Goal: Communication & Community: Answer question/provide support

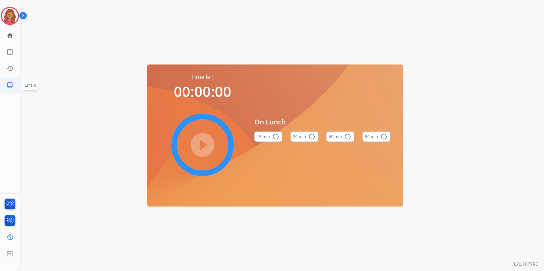
click at [10, 85] on mat-icon "inbox" at bounding box center [10, 85] width 7 height 7
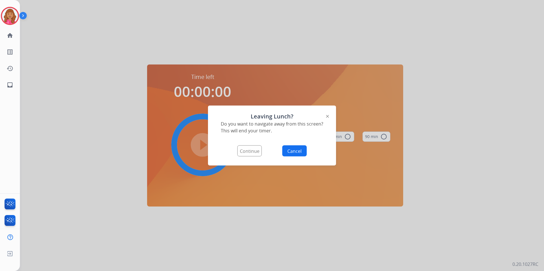
click at [256, 147] on button "Continue" at bounding box center [249, 151] width 24 height 11
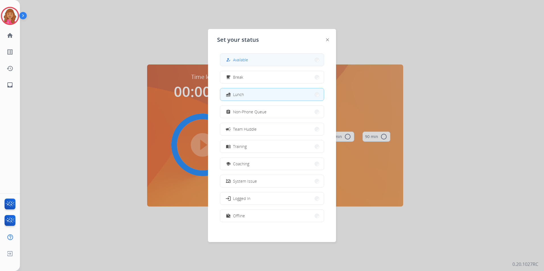
click at [252, 61] on button "how_to_reg Available" at bounding box center [272, 60] width 104 height 12
select select "**********"
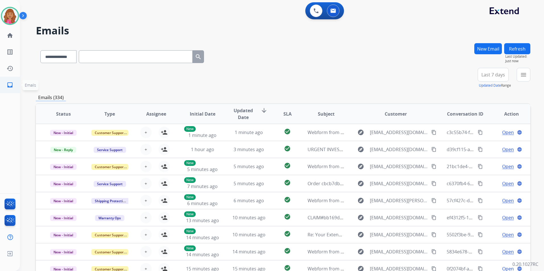
click at [15, 83] on link "inbox Emails" at bounding box center [10, 85] width 16 height 16
click at [526, 75] on mat-icon "menu" at bounding box center [523, 74] width 7 height 7
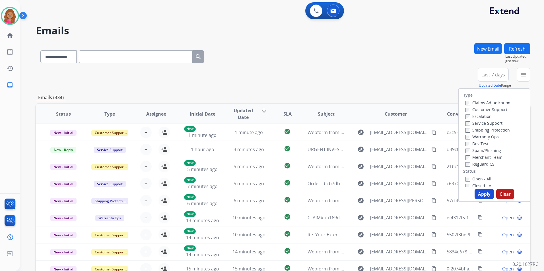
click at [478, 180] on label "Open - All" at bounding box center [479, 178] width 26 height 5
click at [481, 161] on div "Reguard CS" at bounding box center [488, 164] width 45 height 7
click at [477, 166] on label "Reguard CS" at bounding box center [480, 164] width 29 height 5
click at [494, 127] on div "Shipping Protection" at bounding box center [488, 130] width 45 height 7
click at [491, 109] on label "Customer Support" at bounding box center [487, 109] width 42 height 5
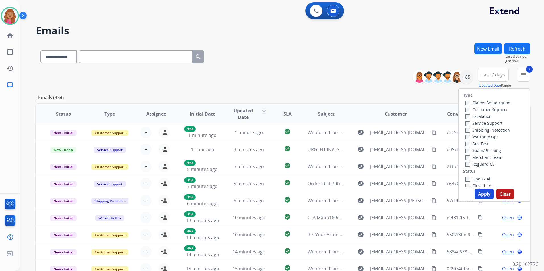
click at [490, 130] on label "Shipping Protection" at bounding box center [488, 129] width 44 height 5
click at [478, 190] on button "Apply" at bounding box center [484, 194] width 19 height 10
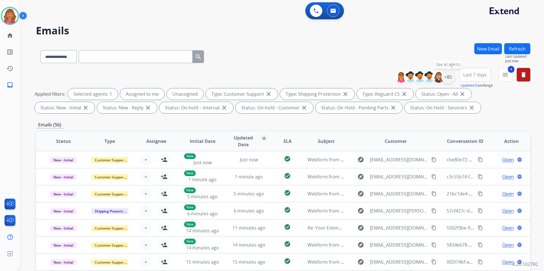
click at [445, 75] on div "+85" at bounding box center [448, 77] width 14 height 14
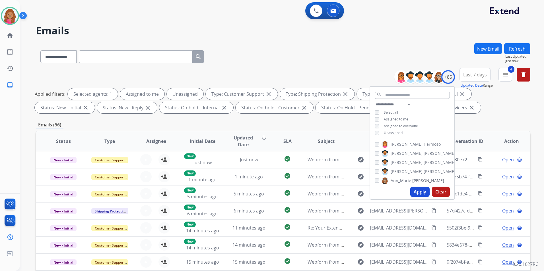
click at [390, 131] on span "Unassigned" at bounding box center [393, 133] width 19 height 5
click at [424, 189] on button "Apply" at bounding box center [419, 192] width 19 height 10
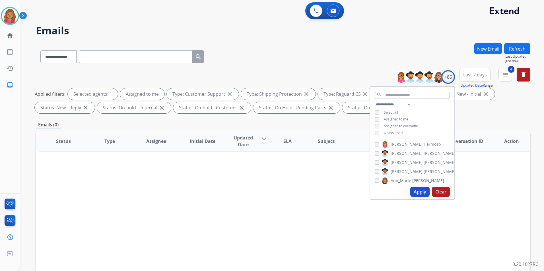
click at [328, 219] on div "Status Type Assignee Initial Date Updated Date arrow_downward SLA Subject Custo…" at bounding box center [283, 226] width 495 height 191
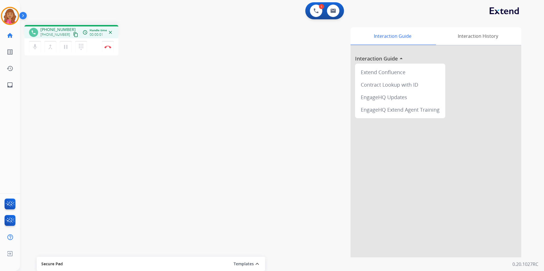
click at [73, 33] on mat-icon "content_copy" at bounding box center [75, 34] width 5 height 5
click at [73, 34] on mat-icon "content_copy" at bounding box center [75, 34] width 5 height 5
click at [73, 33] on mat-icon "content_copy" at bounding box center [75, 34] width 5 height 5
click at [108, 50] on button "Disconnect" at bounding box center [108, 47] width 12 height 12
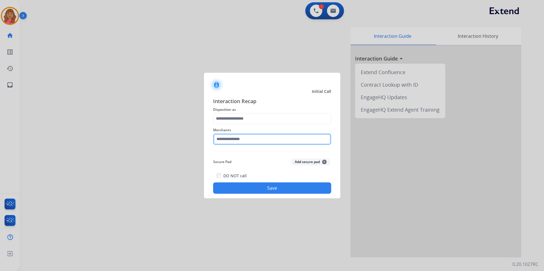
click at [243, 135] on input "text" at bounding box center [272, 139] width 118 height 11
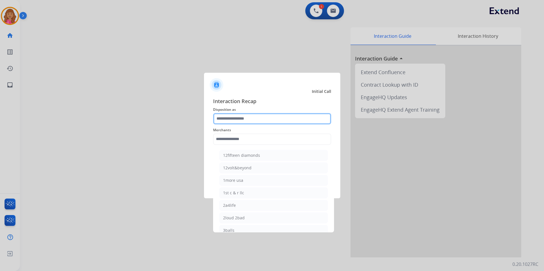
click at [245, 117] on input "text" at bounding box center [272, 118] width 118 height 11
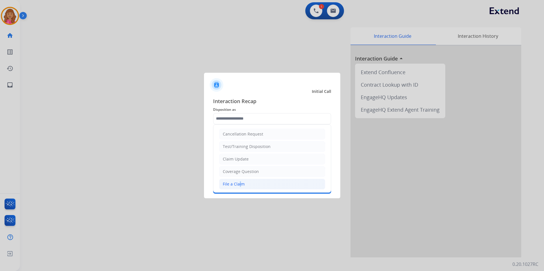
click at [238, 180] on li "File a Claim" at bounding box center [272, 184] width 106 height 11
type input "**********"
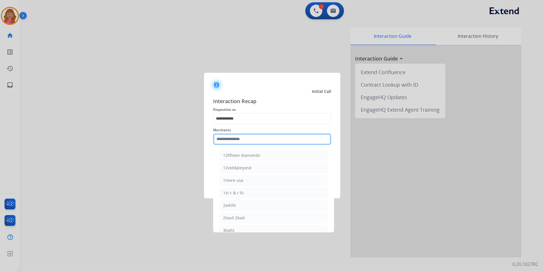
click at [242, 143] on input "text" at bounding box center [272, 139] width 118 height 11
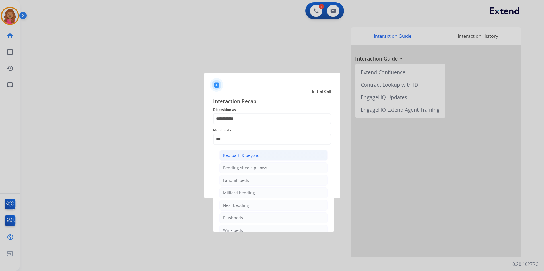
click at [233, 158] on div "Bed bath & beyond" at bounding box center [241, 156] width 37 height 6
type input "**********"
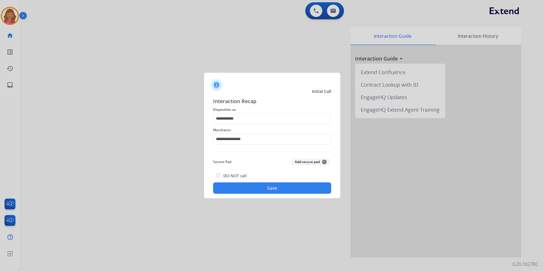
click at [245, 188] on button "Save" at bounding box center [272, 188] width 118 height 11
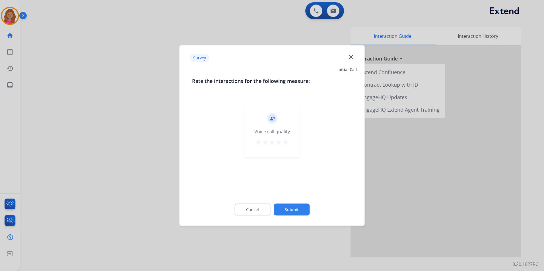
click at [250, 201] on div "Cancel Submit" at bounding box center [272, 210] width 160 height 26
click at [263, 210] on button "Cancel" at bounding box center [252, 210] width 36 height 12
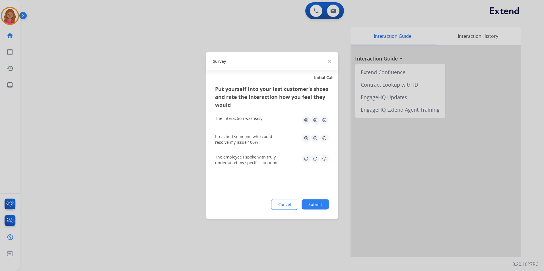
click at [285, 206] on button "Cancel" at bounding box center [284, 204] width 27 height 11
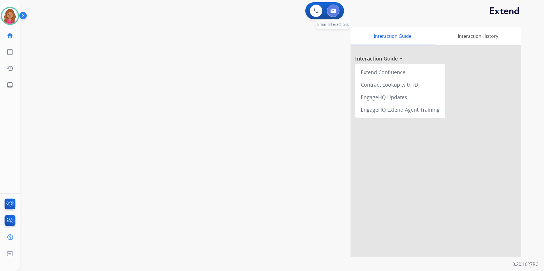
click at [330, 13] on button at bounding box center [333, 11] width 13 height 13
select select "**********"
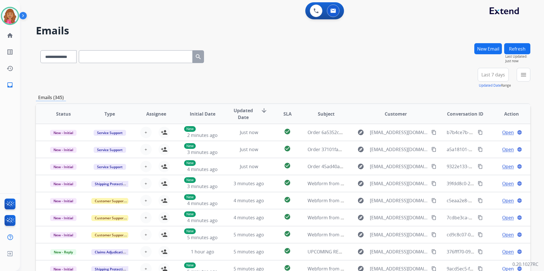
click at [493, 46] on button "New Email" at bounding box center [488, 48] width 28 height 11
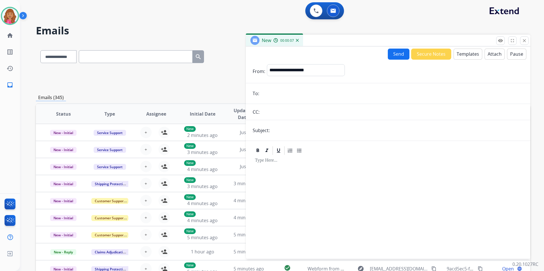
click at [307, 76] on div "**********" at bounding box center [306, 71] width 78 height 14
click at [307, 72] on select "**********" at bounding box center [305, 69] width 77 height 11
select select "**********"
click at [267, 64] on select "**********" at bounding box center [305, 69] width 77 height 11
click at [298, 95] on input "email" at bounding box center [392, 93] width 263 height 11
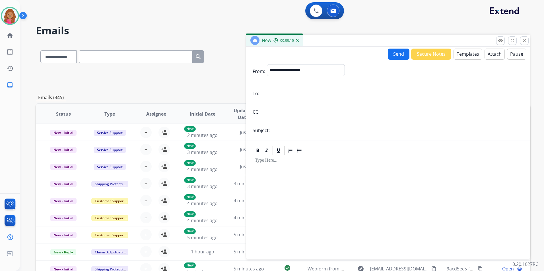
paste input "**********"
type input "**********"
click at [293, 131] on input "text" at bounding box center [397, 130] width 252 height 11
type input "**********"
click at [463, 52] on button "Templates" at bounding box center [468, 54] width 29 height 11
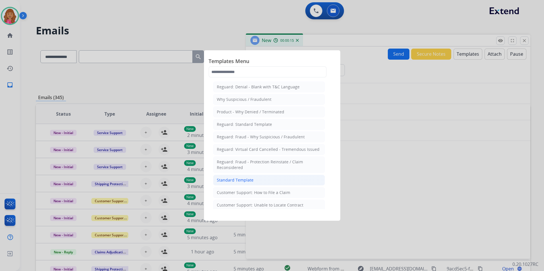
click at [244, 178] on div "Standard Template" at bounding box center [235, 181] width 37 height 6
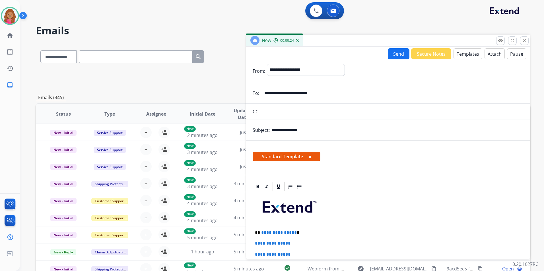
drag, startPoint x: 295, startPoint y: 232, endPoint x: 298, endPoint y: 235, distance: 4.3
click at [295, 232] on p "**********" at bounding box center [386, 232] width 262 height 5
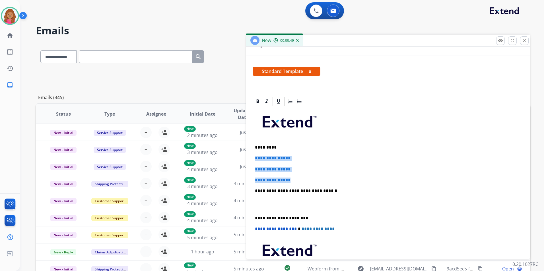
drag, startPoint x: 295, startPoint y: 180, endPoint x: 252, endPoint y: 155, distance: 49.6
click at [252, 155] on div "**********" at bounding box center [388, 198] width 285 height 205
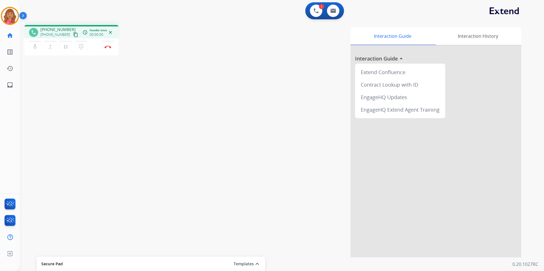
click at [73, 34] on mat-icon "content_copy" at bounding box center [75, 34] width 5 height 5
click at [104, 48] on button "Disconnect" at bounding box center [108, 47] width 12 height 12
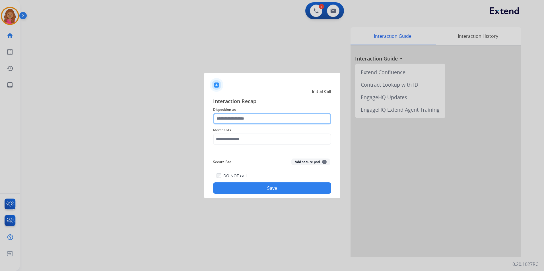
click at [281, 120] on input "text" at bounding box center [272, 118] width 118 height 11
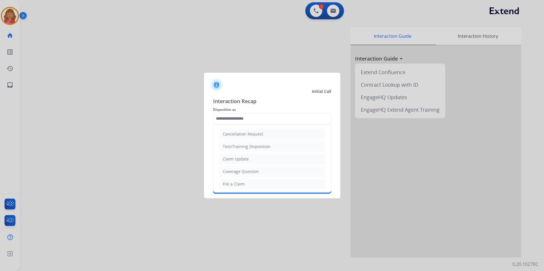
click at [268, 178] on ul "Cancellation Request Test/Training Disposition Claim Update Coverage Question F…" at bounding box center [272, 203] width 118 height 157
click at [267, 172] on li "Coverage Question" at bounding box center [272, 171] width 106 height 11
type input "**********"
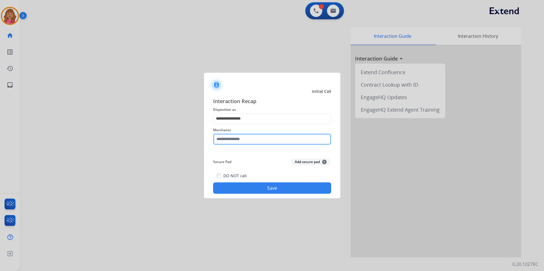
click at [255, 142] on input "text" at bounding box center [272, 139] width 118 height 11
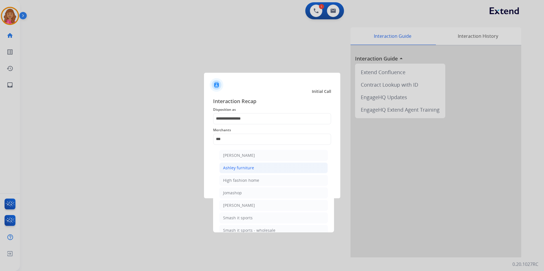
click at [248, 169] on div "Ashley furniture" at bounding box center [238, 168] width 31 height 6
type input "**********"
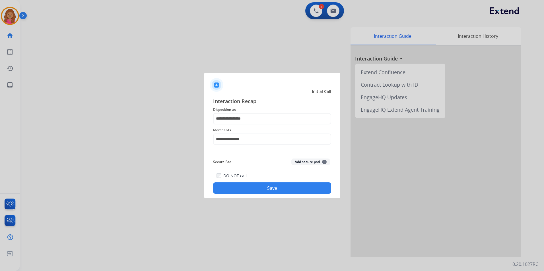
click at [247, 184] on button "Save" at bounding box center [272, 188] width 118 height 11
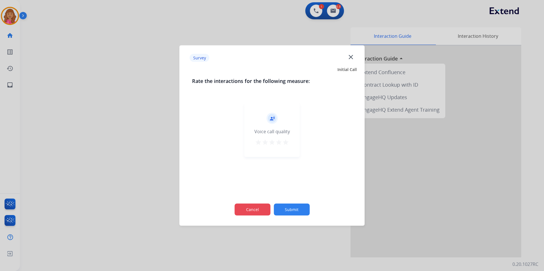
click at [262, 209] on button "Cancel" at bounding box center [252, 210] width 36 height 12
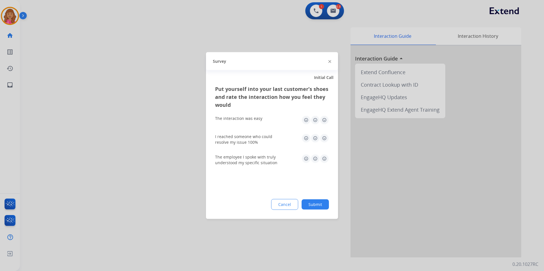
click at [284, 203] on button "Cancel" at bounding box center [284, 204] width 27 height 11
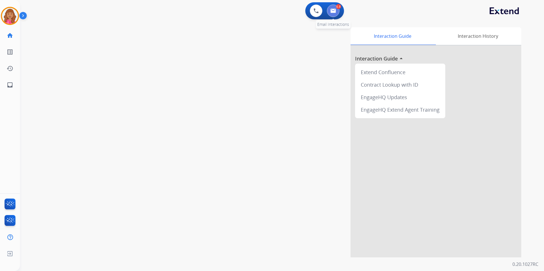
click at [331, 8] on button at bounding box center [333, 11] width 13 height 13
select select "**********"
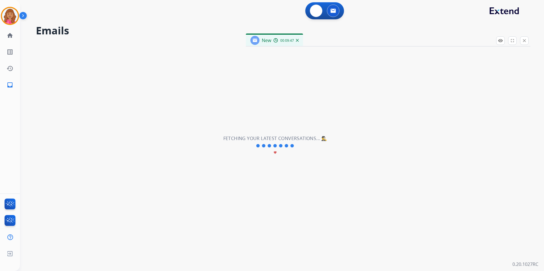
select select "**********"
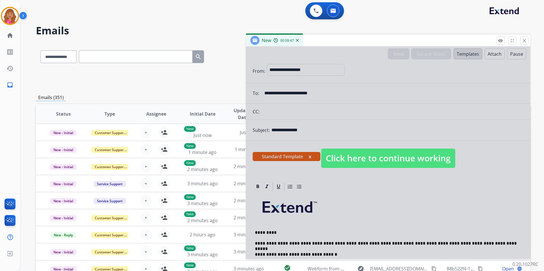
click at [389, 137] on div at bounding box center [388, 153] width 285 height 213
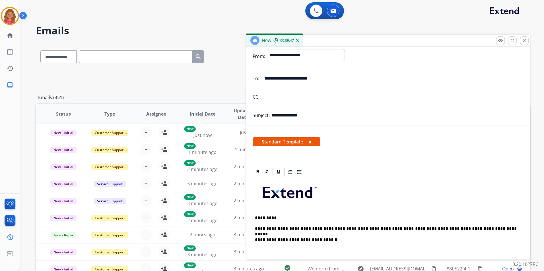
scroll to position [28, 0]
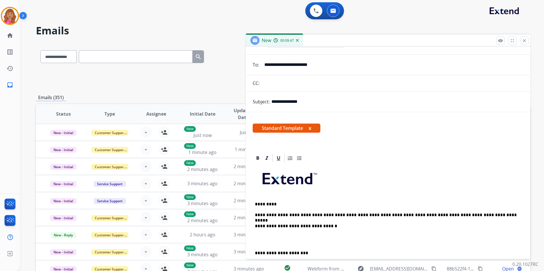
click at [487, 216] on p "**********" at bounding box center [386, 215] width 262 height 5
click at [269, 239] on p at bounding box center [388, 240] width 266 height 11
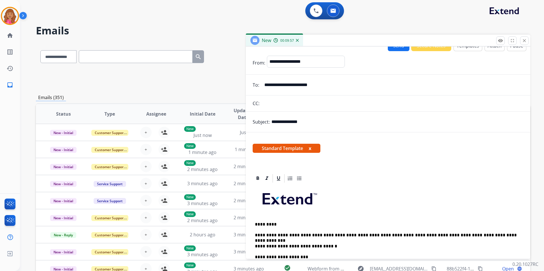
scroll to position [0, 0]
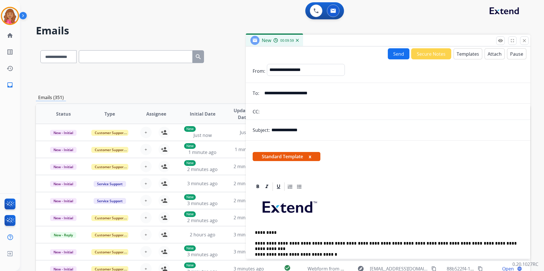
click at [398, 60] on form "**********" at bounding box center [388, 206] width 285 height 294
click at [399, 56] on button "Send" at bounding box center [399, 53] width 22 height 11
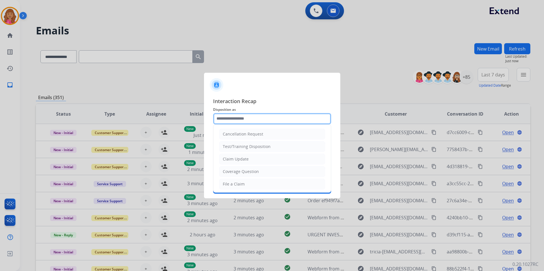
click at [261, 120] on input "text" at bounding box center [272, 118] width 118 height 11
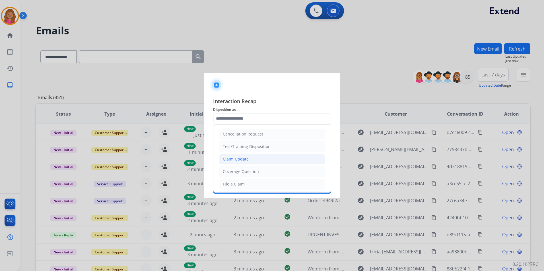
click at [241, 159] on div "Claim Update" at bounding box center [236, 160] width 26 height 6
type input "**********"
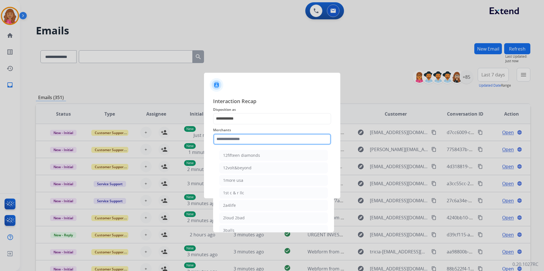
click at [246, 143] on input "text" at bounding box center [272, 139] width 118 height 11
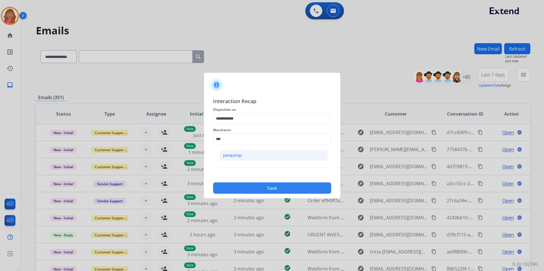
click at [251, 157] on li "Jomashop" at bounding box center [273, 155] width 108 height 11
type input "********"
click at [243, 163] on input "text" at bounding box center [272, 162] width 118 height 11
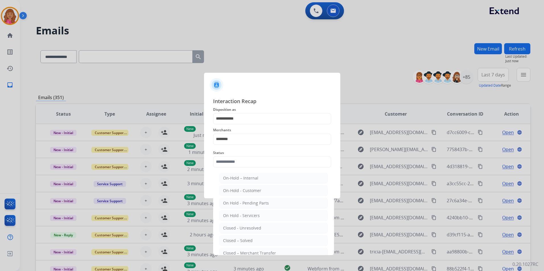
click at [226, 235] on ul "On-Hold – Internal On-Hold - Customer On Hold - Pending Parts On Hold - Service…" at bounding box center [274, 230] width 112 height 120
drag, startPoint x: 225, startPoint y: 240, endPoint x: 229, endPoint y: 219, distance: 21.4
click at [225, 240] on div "Closed – Solved" at bounding box center [238, 241] width 30 height 6
type input "**********"
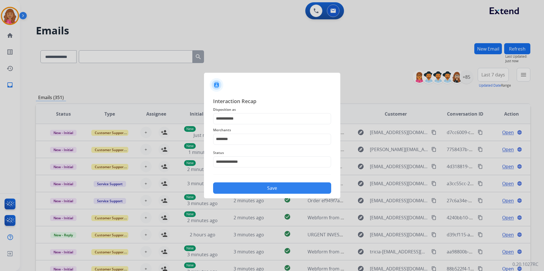
click at [228, 185] on button "Save" at bounding box center [272, 188] width 118 height 11
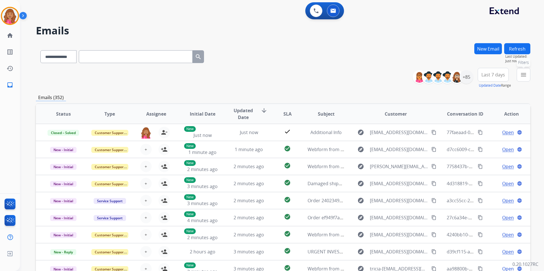
click at [526, 72] on mat-icon "menu" at bounding box center [523, 74] width 7 height 7
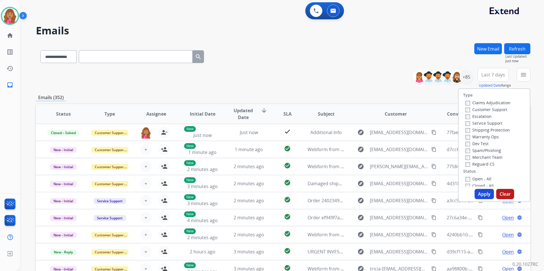
click at [474, 175] on div "Type Claims Adjudication Customer Support Escalation Service Support Shipping P…" at bounding box center [494, 138] width 71 height 98
click at [473, 178] on label "Open - All" at bounding box center [479, 178] width 26 height 5
click at [473, 163] on label "Reguard CS" at bounding box center [480, 164] width 29 height 5
click at [481, 129] on label "Shipping Protection" at bounding box center [488, 129] width 44 height 5
click at [478, 108] on label "Customer Support" at bounding box center [487, 109] width 42 height 5
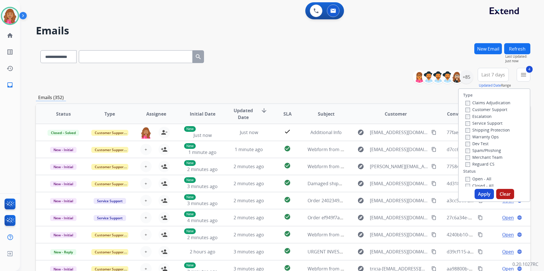
click at [480, 192] on button "Apply" at bounding box center [484, 194] width 19 height 10
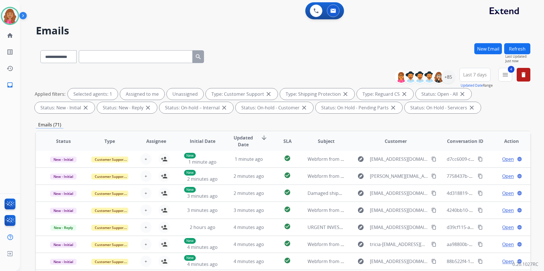
scroll to position [80, 0]
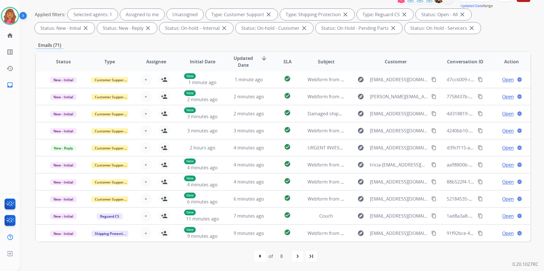
click at [310, 258] on mat-icon "last_page" at bounding box center [311, 256] width 7 height 7
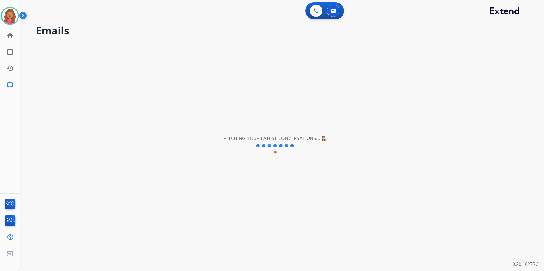
scroll to position [0, 0]
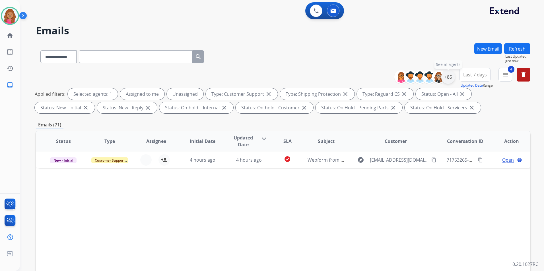
click at [448, 76] on div "+85" at bounding box center [448, 77] width 14 height 14
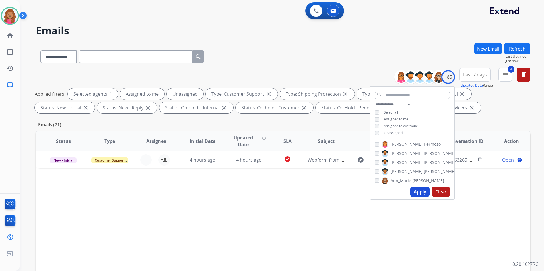
click at [383, 131] on div "Unassigned" at bounding box center [389, 133] width 28 height 5
click at [389, 131] on span "Unassigned" at bounding box center [393, 133] width 19 height 5
click at [421, 188] on button "Apply" at bounding box center [419, 192] width 19 height 10
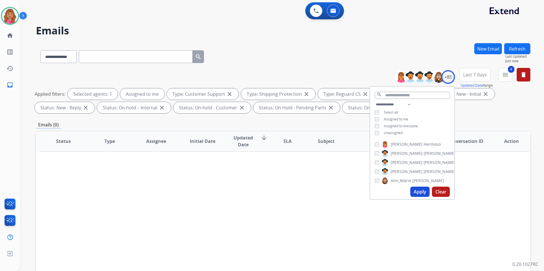
click at [274, 208] on div "Status Type Assignee Initial Date Updated Date arrow_downward SLA Subject Custo…" at bounding box center [283, 226] width 495 height 191
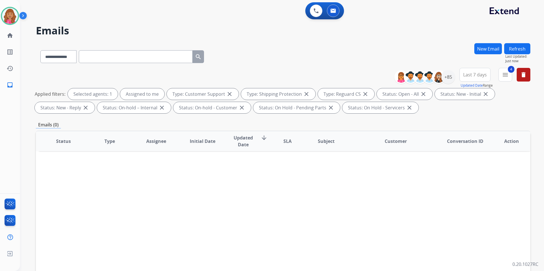
drag, startPoint x: 448, startPoint y: 212, endPoint x: 512, endPoint y: 73, distance: 153.3
click at [448, 211] on div "Status Type Assignee Initial Date Updated Date arrow_downward SLA Subject Custo…" at bounding box center [283, 226] width 495 height 191
click at [507, 72] on mat-icon "menu" at bounding box center [505, 74] width 7 height 7
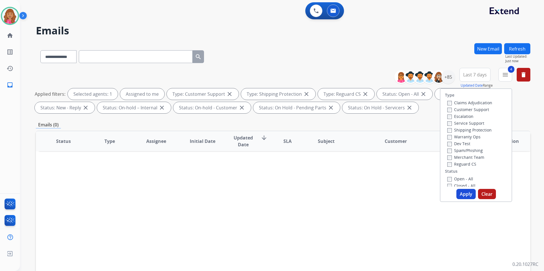
click at [462, 178] on label "Open - All" at bounding box center [460, 178] width 26 height 5
click at [462, 192] on button "Apply" at bounding box center [465, 194] width 19 height 10
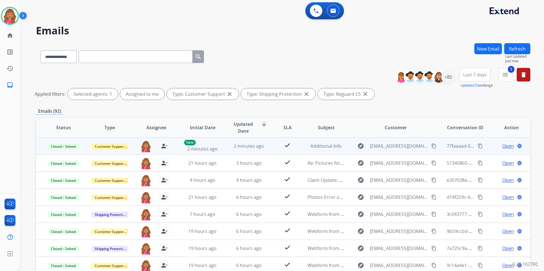
click at [478, 147] on mat-icon "content_copy" at bounding box center [480, 146] width 5 height 5
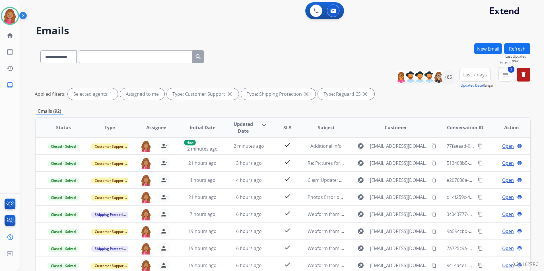
click at [507, 70] on button "3 menu Filters" at bounding box center [506, 75] width 14 height 14
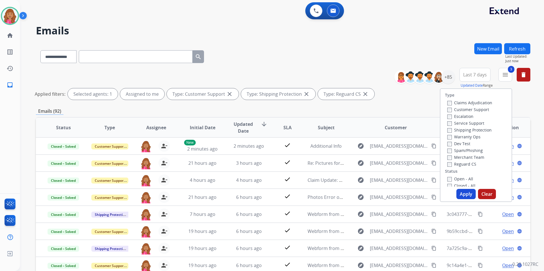
click at [454, 180] on label "Open - All" at bounding box center [460, 178] width 26 height 5
click at [462, 191] on button "Apply" at bounding box center [465, 194] width 19 height 10
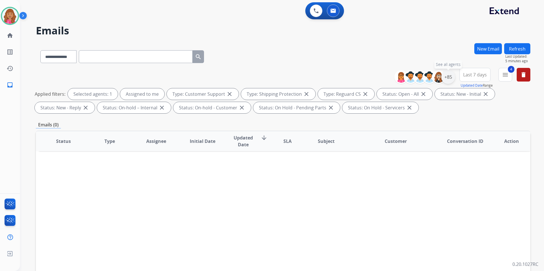
click at [448, 73] on div "+85" at bounding box center [448, 77] width 14 height 14
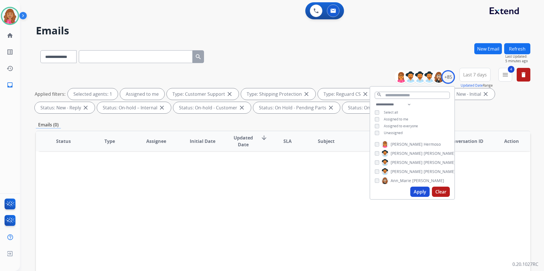
click at [394, 133] on span "Unassigned" at bounding box center [393, 133] width 19 height 5
click at [420, 195] on button "Apply" at bounding box center [419, 192] width 19 height 10
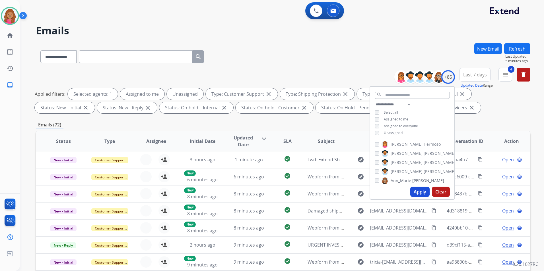
click at [420, 195] on button "Apply" at bounding box center [419, 192] width 19 height 10
drag, startPoint x: 475, startPoint y: 117, endPoint x: 447, endPoint y: 133, distance: 31.9
click at [474, 117] on div "**********" at bounding box center [283, 197] width 495 height 308
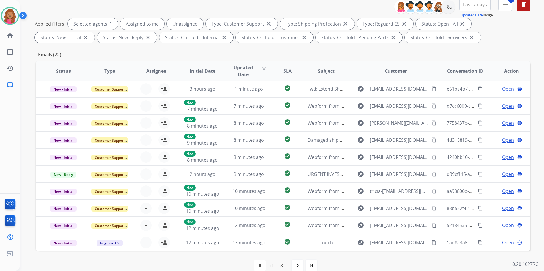
scroll to position [80, 0]
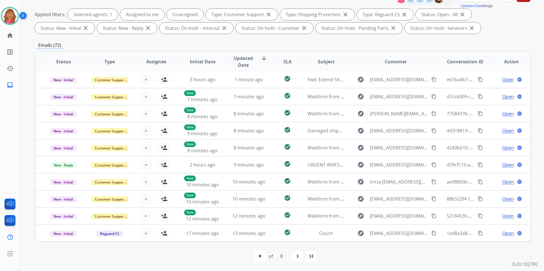
click at [311, 257] on mat-icon "last_page" at bounding box center [311, 256] width 7 height 7
select select "*"
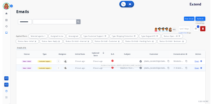
scroll to position [0, 0]
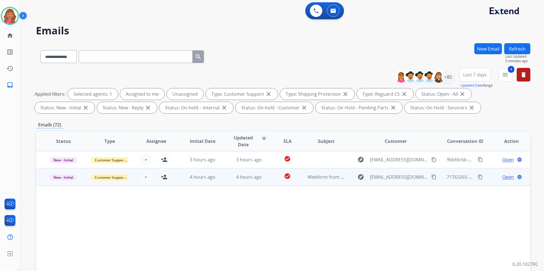
click at [502, 177] on span "Open" at bounding box center [508, 177] width 12 height 7
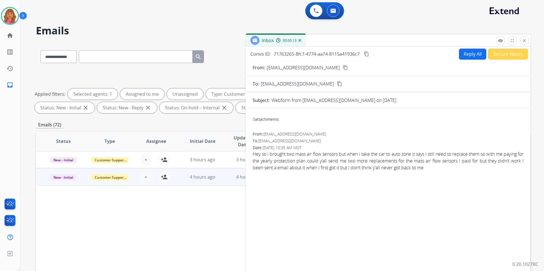
click at [343, 67] on mat-icon "content_copy" at bounding box center [345, 67] width 5 height 5
click at [467, 54] on button "Reply All" at bounding box center [472, 54] width 27 height 11
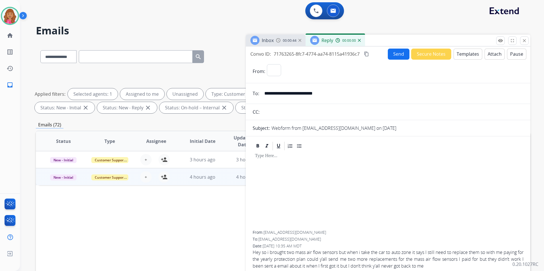
click at [467, 54] on button "Templates" at bounding box center [468, 54] width 29 height 11
select select "**********"
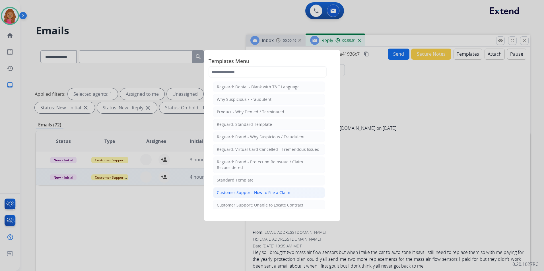
click at [266, 192] on div "Customer Support: How to File a Claim" at bounding box center [253, 193] width 73 height 6
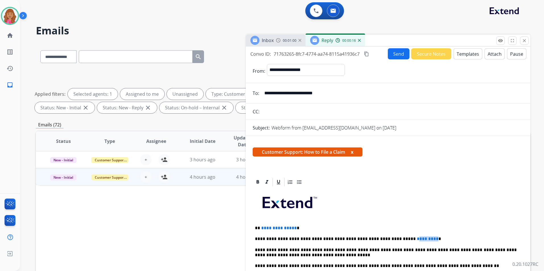
drag, startPoint x: 410, startPoint y: 239, endPoint x: 387, endPoint y: 235, distance: 23.1
click at [387, 235] on div "**********" at bounding box center [388, 275] width 271 height 174
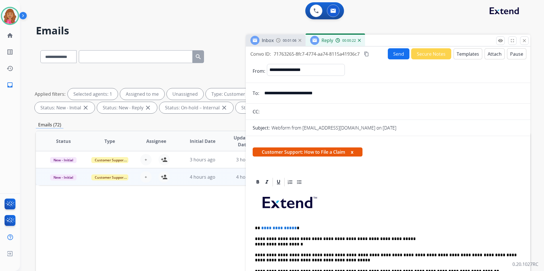
click at [255, 242] on p "**********" at bounding box center [386, 242] width 262 height 11
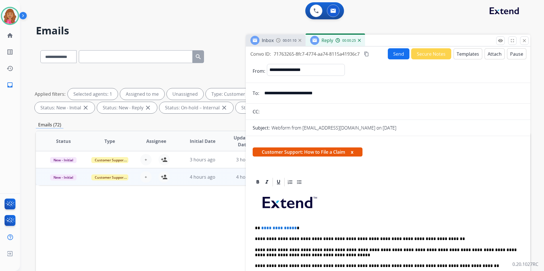
click at [292, 229] on span "**********" at bounding box center [279, 228] width 36 height 4
drag, startPoint x: 293, startPoint y: 228, endPoint x: 295, endPoint y: 233, distance: 5.3
click at [293, 228] on p "**********" at bounding box center [386, 228] width 262 height 5
drag, startPoint x: 293, startPoint y: 228, endPoint x: 297, endPoint y: 234, distance: 7.0
click at [294, 228] on p "**********" at bounding box center [386, 228] width 262 height 5
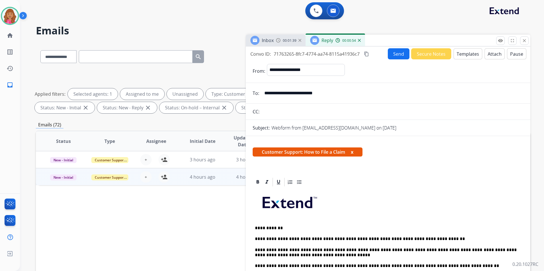
click at [368, 55] on mat-icon "content_copy" at bounding box center [366, 54] width 5 height 5
click at [392, 59] on button "Send" at bounding box center [399, 53] width 22 height 11
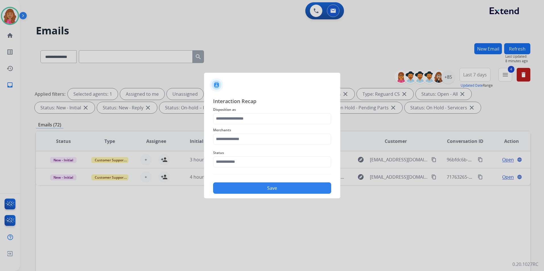
click at [251, 129] on span "Merchants" at bounding box center [272, 130] width 118 height 7
click at [248, 120] on input "text" at bounding box center [272, 118] width 118 height 11
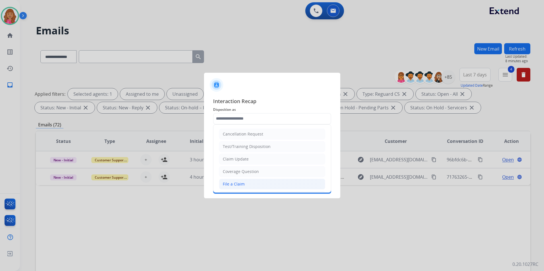
click at [243, 185] on div "File a Claim" at bounding box center [234, 185] width 22 height 6
type input "**********"
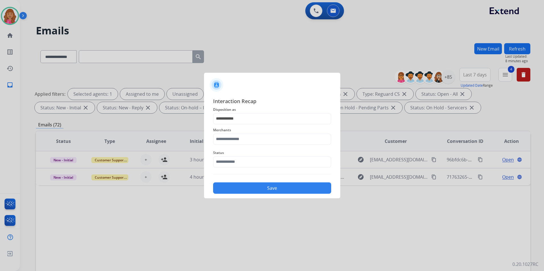
click at [244, 146] on div "Merchants" at bounding box center [272, 136] width 118 height 23
click at [245, 140] on input "text" at bounding box center [272, 139] width 118 height 11
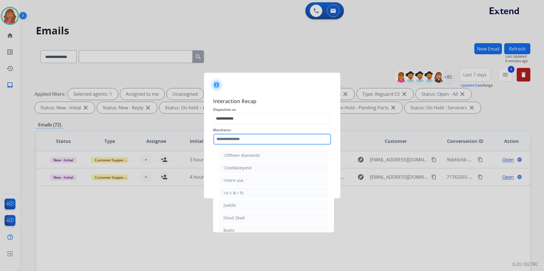
type input "*"
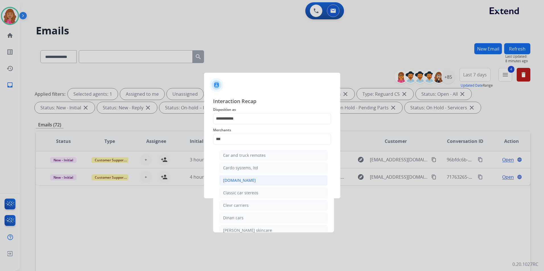
click at [281, 179] on li "[DOMAIN_NAME]" at bounding box center [273, 180] width 108 height 11
type input "**********"
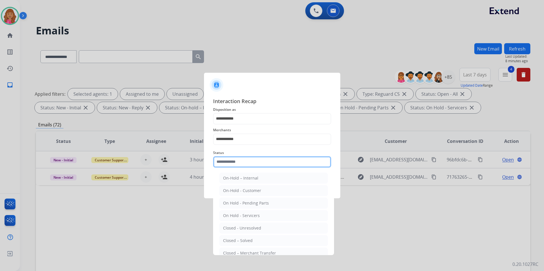
click at [253, 165] on input "text" at bounding box center [272, 162] width 118 height 11
click at [242, 238] on li "Closed – Solved" at bounding box center [273, 241] width 108 height 11
type input "**********"
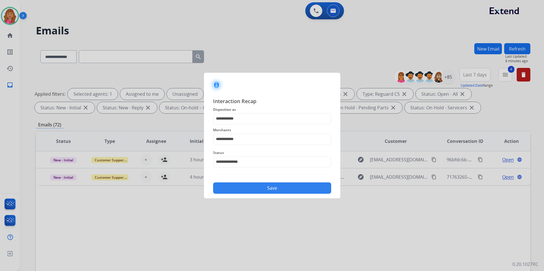
click at [257, 194] on div "Save" at bounding box center [272, 186] width 118 height 15
click at [256, 193] on button "Save" at bounding box center [272, 188] width 118 height 11
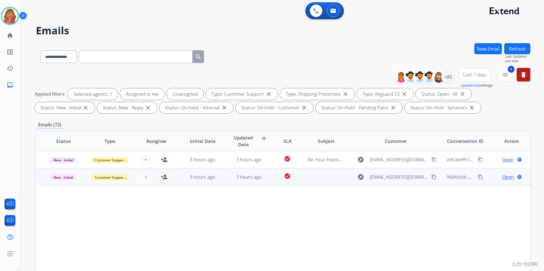
click at [507, 176] on span "Open" at bounding box center [508, 177] width 12 height 7
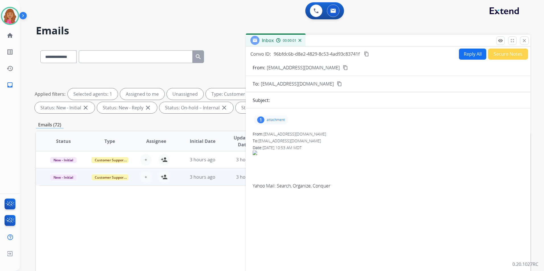
click at [279, 117] on div "1 attachment" at bounding box center [271, 120] width 34 height 9
click at [275, 132] on div at bounding box center [272, 135] width 28 height 20
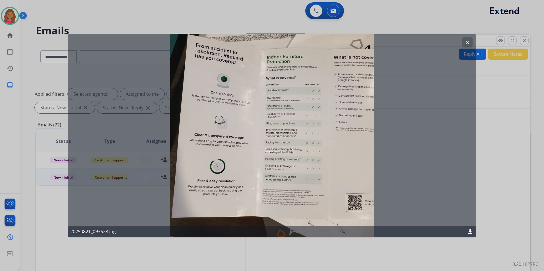
click at [468, 41] on mat-icon "clear" at bounding box center [467, 42] width 5 height 5
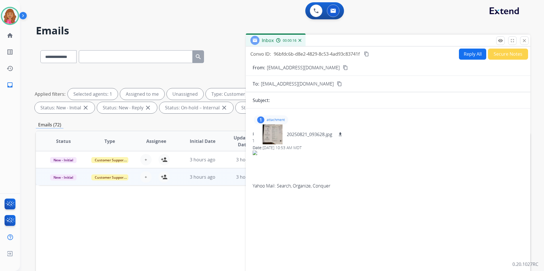
click at [342, 70] on button "content_copy" at bounding box center [345, 67] width 7 height 7
click at [268, 129] on div at bounding box center [272, 135] width 28 height 20
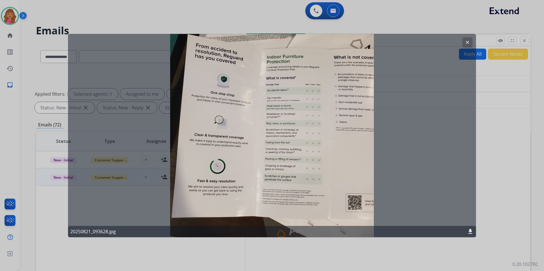
drag, startPoint x: 262, startPoint y: 142, endPoint x: 259, endPoint y: 114, distance: 28.9
click at [259, 114] on div "clear 20250821_093628.jpg download" at bounding box center [272, 136] width 408 height 204
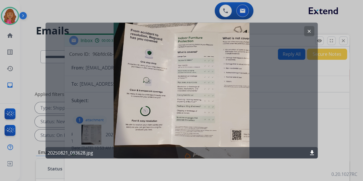
click at [339, 90] on div at bounding box center [181, 90] width 363 height 181
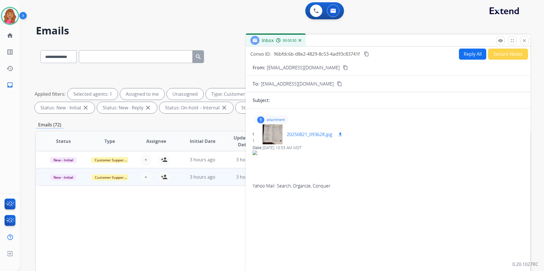
click at [269, 136] on div at bounding box center [272, 135] width 28 height 20
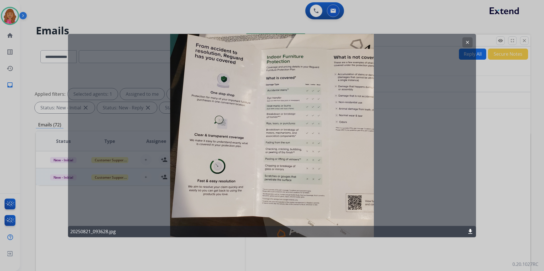
click at [271, 142] on div "clear 20250821_093628.jpg download" at bounding box center [272, 136] width 408 height 204
drag, startPoint x: 466, startPoint y: 40, endPoint x: 462, endPoint y: 42, distance: 4.2
click at [466, 40] on mat-icon "clear" at bounding box center [467, 42] width 5 height 5
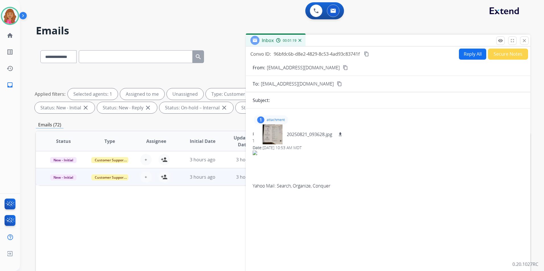
click at [444, 55] on div "Convo ID: 96bfdc6b-d8e2-4829-8c53-4ad93c83741f content_copy Reply All Secure No…" at bounding box center [388, 53] width 285 height 11
click at [462, 55] on button "Reply All" at bounding box center [472, 54] width 27 height 11
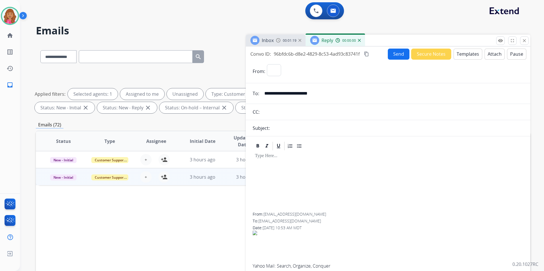
click at [462, 55] on button "Templates" at bounding box center [468, 54] width 29 height 11
select select "**********"
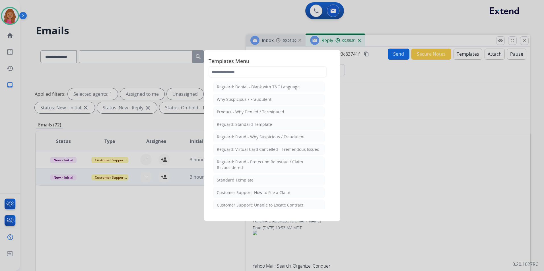
click at [244, 180] on div "Standard Template" at bounding box center [235, 181] width 37 height 6
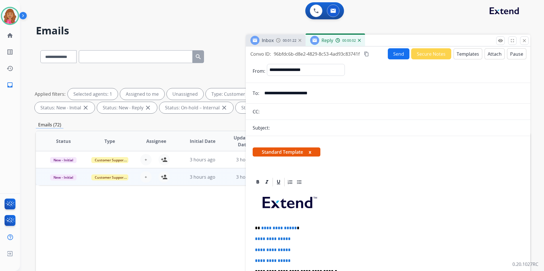
drag, startPoint x: 293, startPoint y: 228, endPoint x: 300, endPoint y: 230, distance: 7.9
click at [293, 228] on p "**********" at bounding box center [386, 228] width 262 height 5
drag, startPoint x: 307, startPoint y: 259, endPoint x: 224, endPoint y: 237, distance: 85.7
click at [224, 237] on div "**********" at bounding box center [283, 197] width 495 height 308
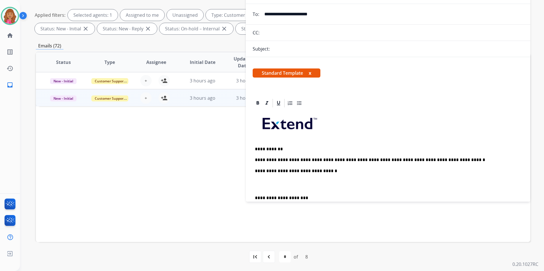
scroll to position [80, 0]
click at [281, 186] on p at bounding box center [388, 184] width 266 height 11
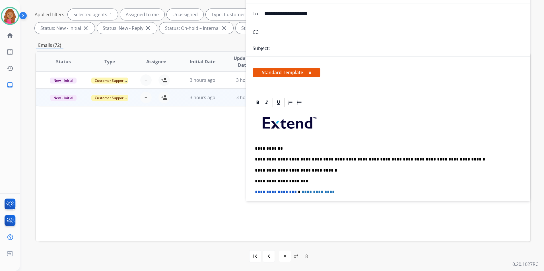
scroll to position [0, 0]
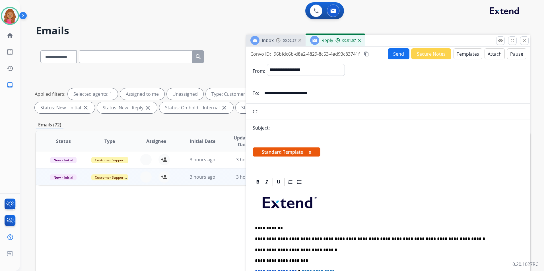
click at [395, 57] on button "Send" at bounding box center [399, 53] width 22 height 11
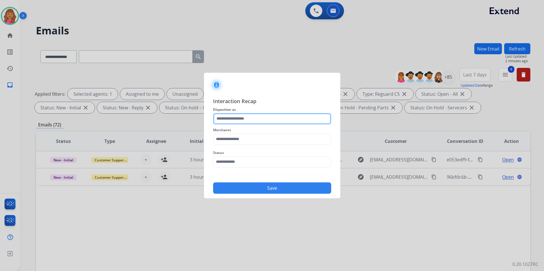
click at [245, 120] on input "text" at bounding box center [272, 118] width 118 height 11
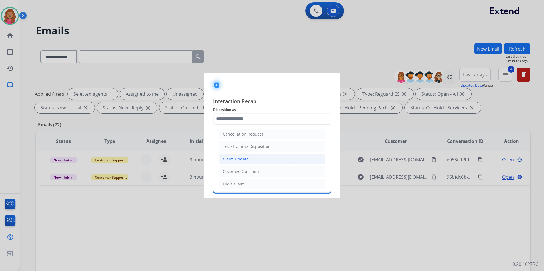
click at [247, 157] on div "Claim Update" at bounding box center [236, 160] width 26 height 6
type input "**********"
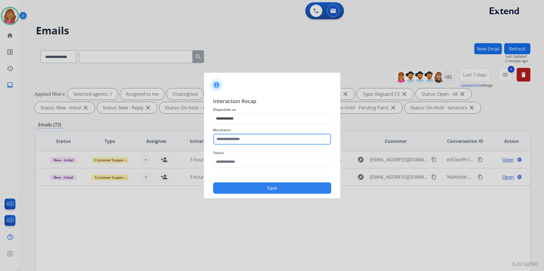
click at [239, 136] on input "text" at bounding box center [272, 139] width 118 height 11
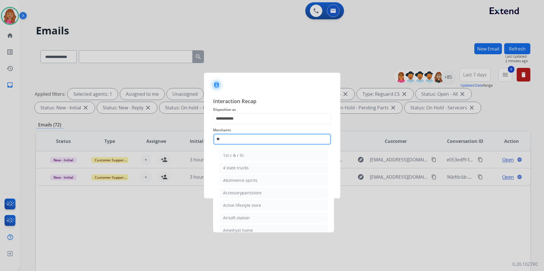
type input "*"
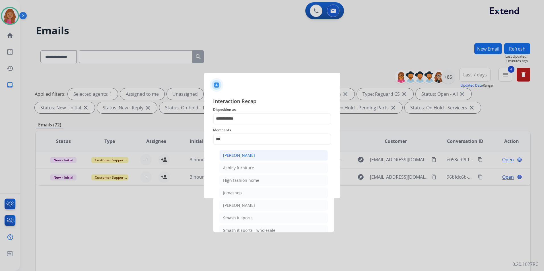
click at [248, 154] on div "[PERSON_NAME]" at bounding box center [239, 156] width 32 height 6
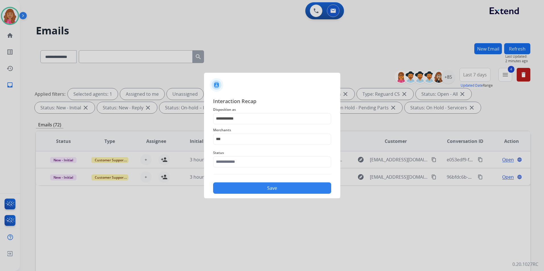
type input "**********"
click at [234, 162] on input "text" at bounding box center [272, 162] width 118 height 11
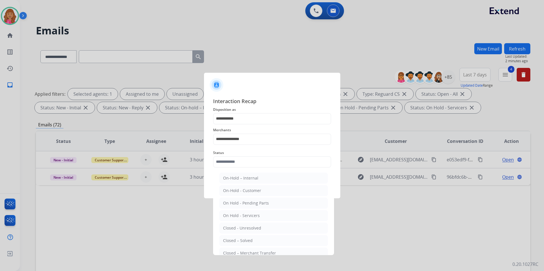
click at [255, 240] on li "Closed – Solved" at bounding box center [273, 241] width 108 height 11
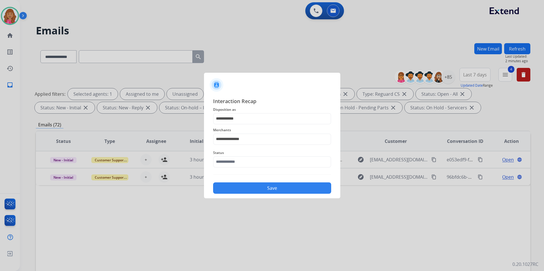
type input "**********"
click at [254, 190] on button "Save" at bounding box center [272, 188] width 118 height 11
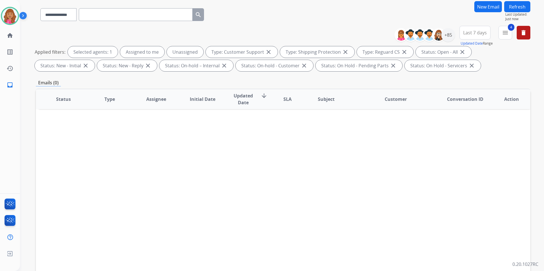
scroll to position [80, 0]
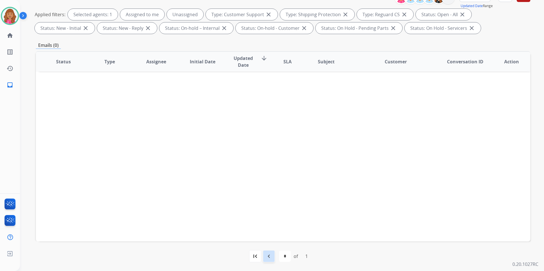
click at [264, 259] on div "navigate_before" at bounding box center [269, 256] width 13 height 13
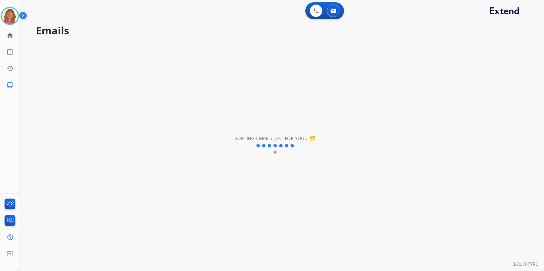
select select "*"
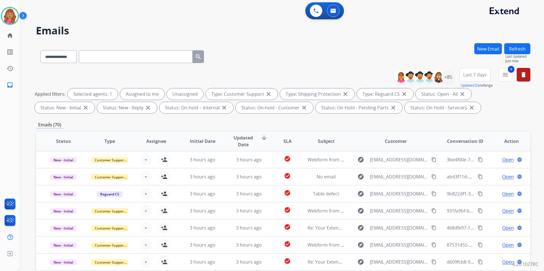
click at [488, 52] on button "New Email" at bounding box center [488, 48] width 28 height 11
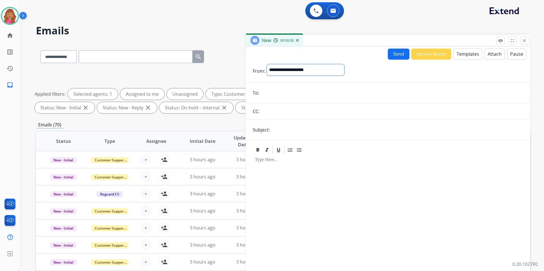
click at [332, 68] on select "**********" at bounding box center [305, 69] width 77 height 11
select select "**********"
click at [267, 64] on select "**********" at bounding box center [305, 69] width 77 height 11
click at [293, 93] on input "email" at bounding box center [392, 93] width 263 height 11
paste input "**********"
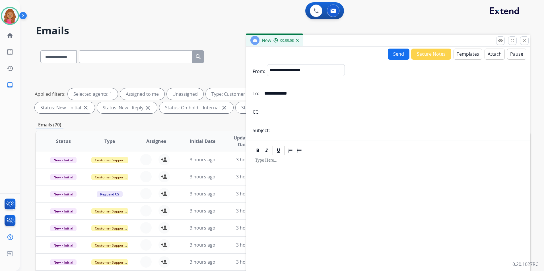
type input "**********"
click at [306, 110] on input "text" at bounding box center [392, 111] width 262 height 11
click at [302, 132] on input "text" at bounding box center [397, 130] width 252 height 11
click at [456, 59] on button "Templates" at bounding box center [468, 54] width 29 height 11
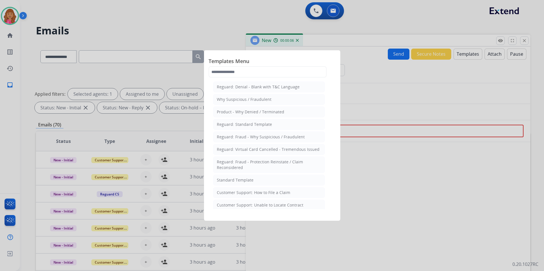
click at [392, 164] on div at bounding box center [272, 135] width 544 height 271
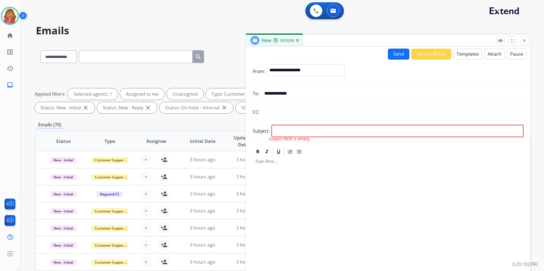
click at [357, 139] on form "**********" at bounding box center [388, 169] width 285 height 219
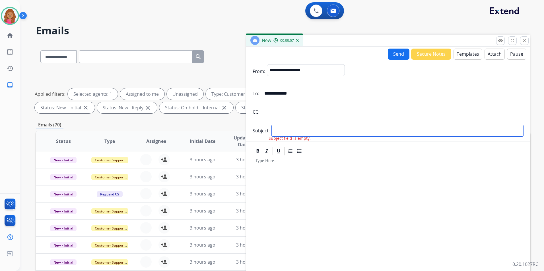
click at [347, 132] on input "text" at bounding box center [397, 131] width 252 height 12
type input "**********"
click at [464, 57] on button "Templates" at bounding box center [468, 54] width 29 height 11
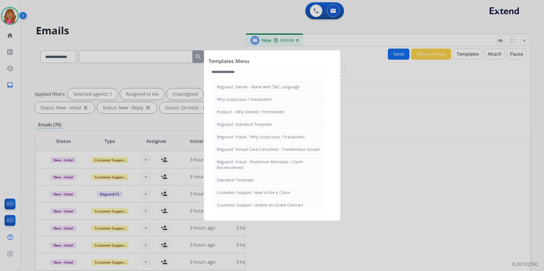
click at [270, 178] on li "Standard Template" at bounding box center [269, 180] width 112 height 11
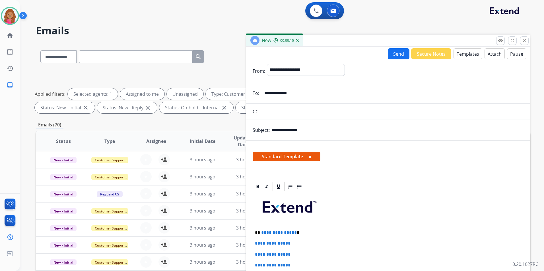
click at [293, 234] on p "**********" at bounding box center [386, 232] width 262 height 5
click at [294, 232] on p "**********" at bounding box center [386, 232] width 262 height 5
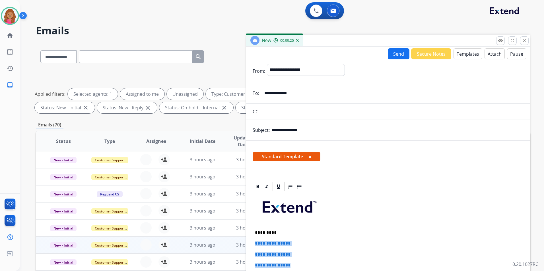
drag, startPoint x: 298, startPoint y: 260, endPoint x: 236, endPoint y: 238, distance: 65.3
click at [236, 238] on div "**********" at bounding box center [283, 197] width 495 height 308
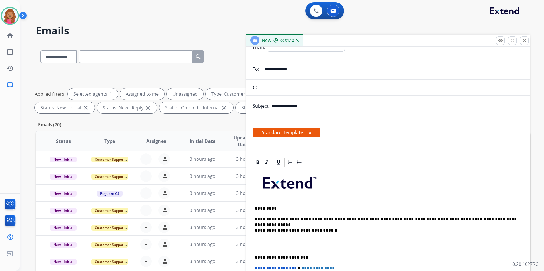
scroll to position [57, 0]
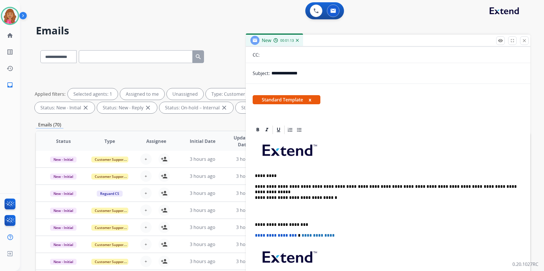
click at [293, 217] on div "**********" at bounding box center [388, 222] width 271 height 174
click at [287, 212] on p at bounding box center [388, 211] width 266 height 11
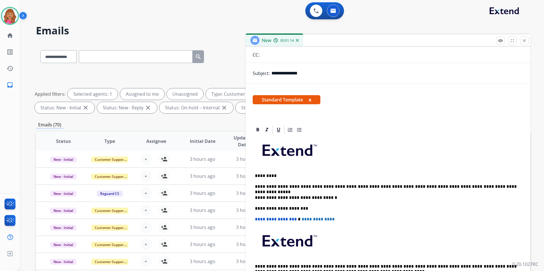
scroll to position [0, 0]
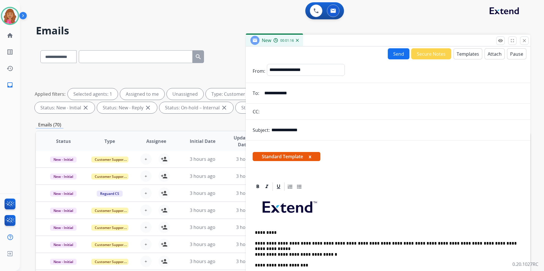
click at [402, 50] on button "Send" at bounding box center [399, 53] width 22 height 11
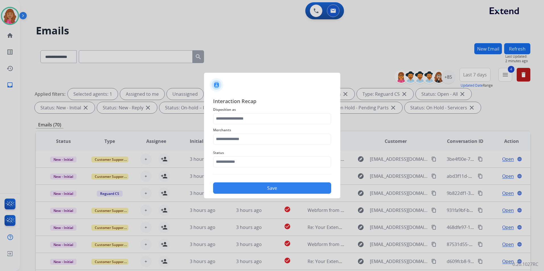
click at [326, 127] on span "Merchants" at bounding box center [272, 130] width 118 height 7
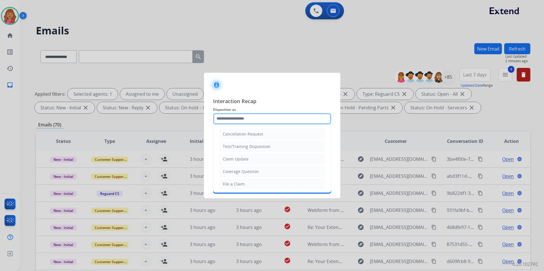
click at [321, 123] on input "text" at bounding box center [272, 118] width 118 height 11
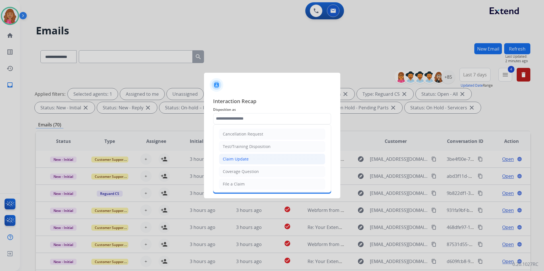
click at [250, 158] on li "Claim Update" at bounding box center [272, 159] width 106 height 11
type input "**********"
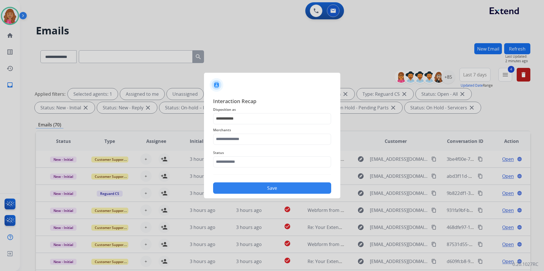
drag, startPoint x: 248, startPoint y: 149, endPoint x: 247, endPoint y: 145, distance: 4.1
click at [248, 148] on div "Status" at bounding box center [272, 158] width 118 height 23
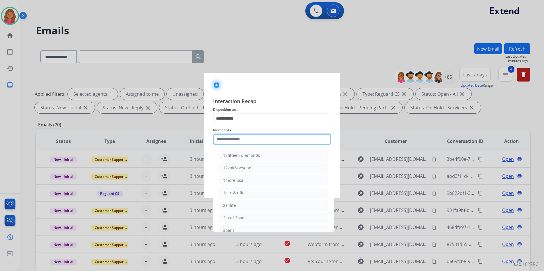
click at [248, 143] on input "text" at bounding box center [272, 139] width 118 height 11
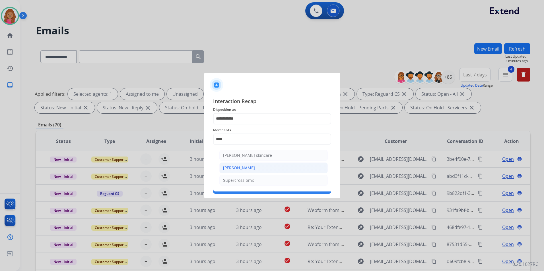
click at [245, 168] on div "[PERSON_NAME]" at bounding box center [239, 168] width 32 height 6
type input "**********"
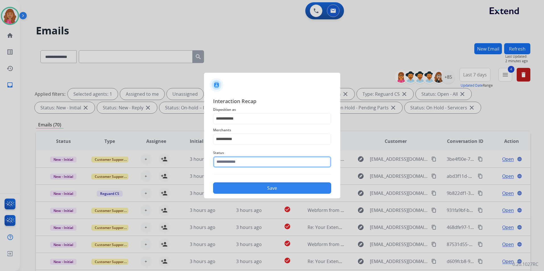
click at [245, 166] on input "text" at bounding box center [272, 162] width 118 height 11
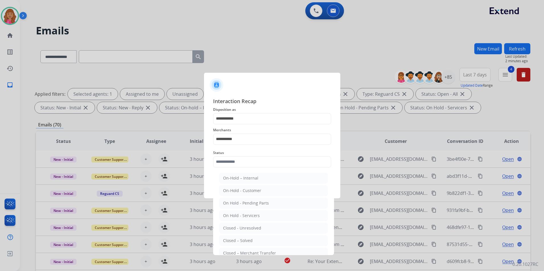
click at [230, 239] on div "Closed – Solved" at bounding box center [238, 241] width 30 height 6
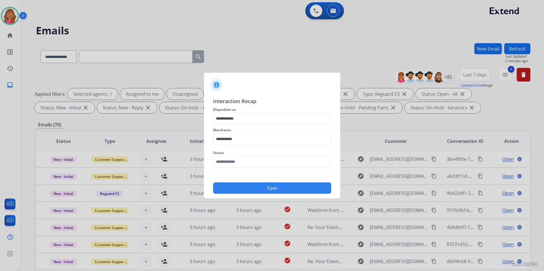
type input "**********"
click at [228, 185] on button "Save" at bounding box center [272, 188] width 118 height 11
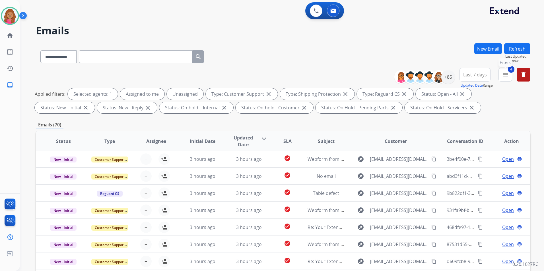
drag, startPoint x: 504, startPoint y: 77, endPoint x: 507, endPoint y: 85, distance: 8.8
click at [504, 76] on mat-icon "menu" at bounding box center [505, 74] width 7 height 7
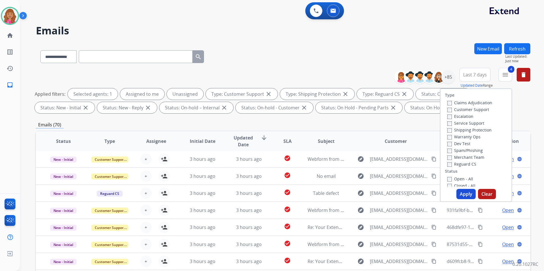
click at [452, 178] on label "Open - All" at bounding box center [460, 178] width 26 height 5
click at [468, 197] on button "Apply" at bounding box center [465, 194] width 19 height 10
select select "*"
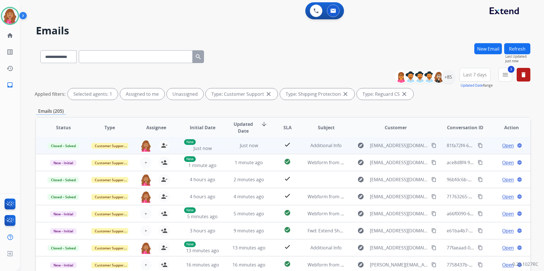
click at [478, 147] on mat-icon "content_copy" at bounding box center [480, 145] width 5 height 5
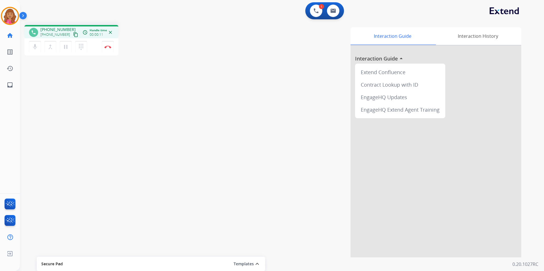
click at [70, 31] on div "[PHONE_NUMBER] [PHONE_NUMBER] content_copy" at bounding box center [59, 32] width 39 height 11
click at [72, 33] on button "content_copy" at bounding box center [75, 34] width 7 height 7
click at [67, 49] on mat-icon "pause" at bounding box center [65, 47] width 7 height 7
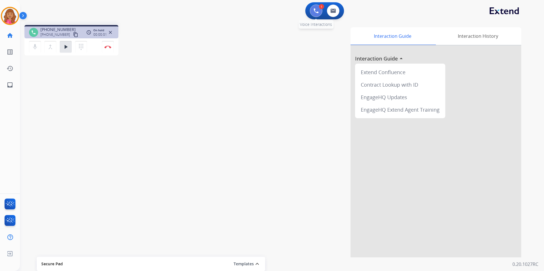
click at [316, 12] on img at bounding box center [316, 10] width 5 height 5
click at [319, 13] on button at bounding box center [316, 11] width 13 height 13
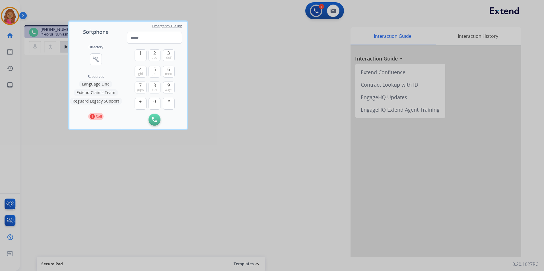
click at [102, 61] on div "Directory connect_without_contact Resource Directory" at bounding box center [95, 60] width 15 height 30
click at [100, 61] on button "connect_without_contact Resource Directory" at bounding box center [96, 59] width 12 height 12
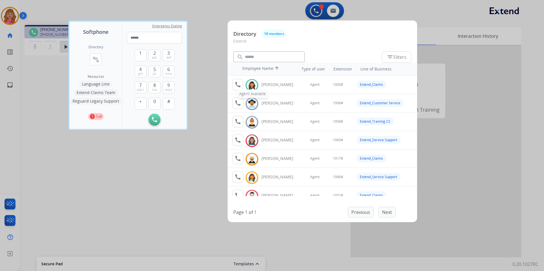
click at [238, 84] on mat-icon "call" at bounding box center [237, 84] width 7 height 7
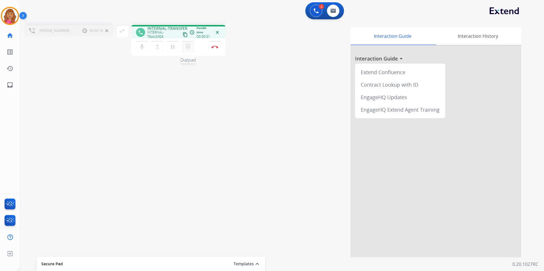
click at [185, 43] on button "dialpad Dialpad" at bounding box center [188, 47] width 12 height 12
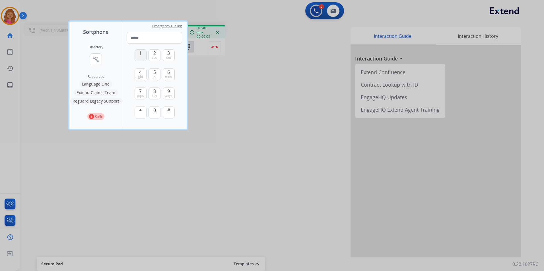
click at [138, 58] on button "1" at bounding box center [141, 56] width 12 height 12
type input "*"
click at [212, 86] on div at bounding box center [272, 135] width 544 height 271
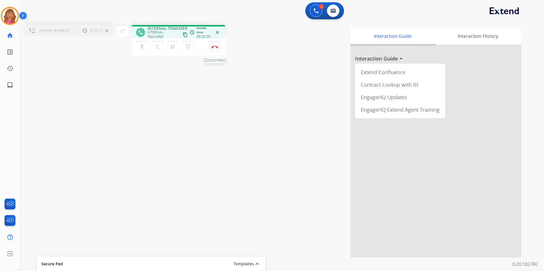
click at [211, 50] on button "Disconnect" at bounding box center [215, 47] width 12 height 12
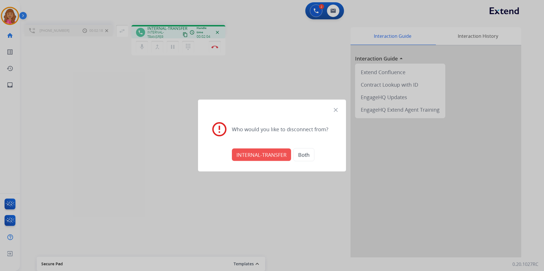
drag, startPoint x: 268, startPoint y: 152, endPoint x: 254, endPoint y: 151, distance: 13.8
click at [268, 152] on button "INTERNAL-TRANSFER" at bounding box center [261, 155] width 59 height 13
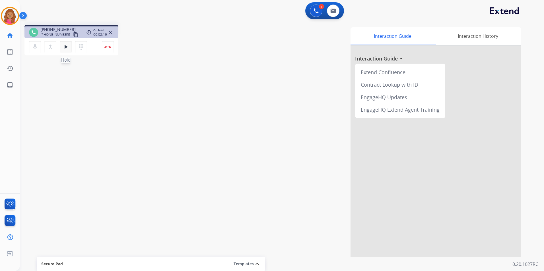
click at [69, 44] on button "play_arrow Hold" at bounding box center [66, 47] width 12 height 12
click at [105, 67] on div "phone [PHONE_NUMBER] [PHONE_NUMBER] content_copy access_time Call metrics Queue…" at bounding box center [275, 138] width 511 height 237
click at [109, 46] on img at bounding box center [107, 47] width 7 height 3
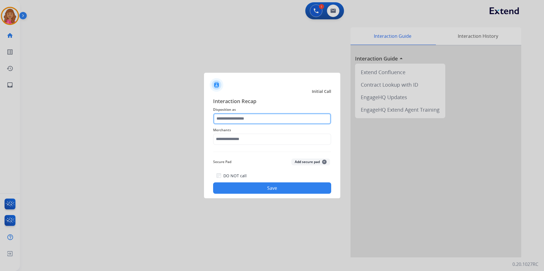
click at [228, 117] on input "text" at bounding box center [272, 118] width 118 height 11
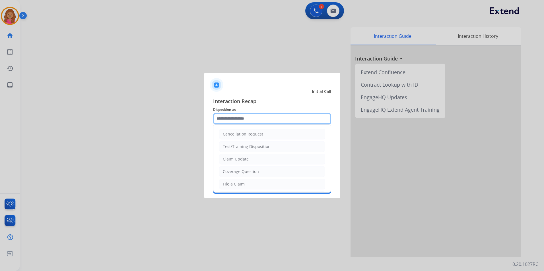
scroll to position [57, 0]
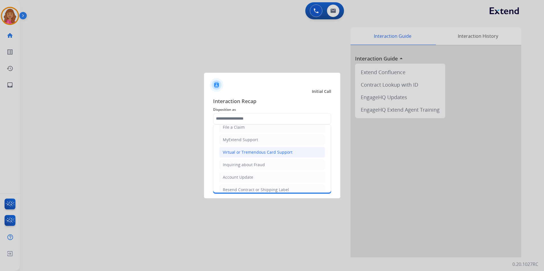
click at [278, 153] on div "Virtual or Tremendous Card Support" at bounding box center [258, 153] width 70 height 6
type input "**********"
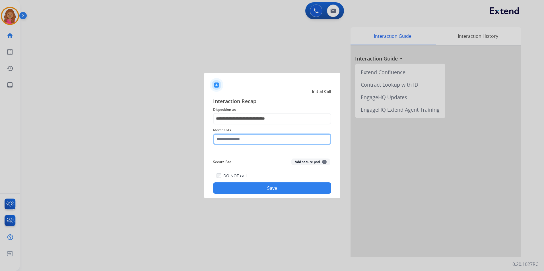
click at [265, 141] on input "text" at bounding box center [272, 139] width 118 height 11
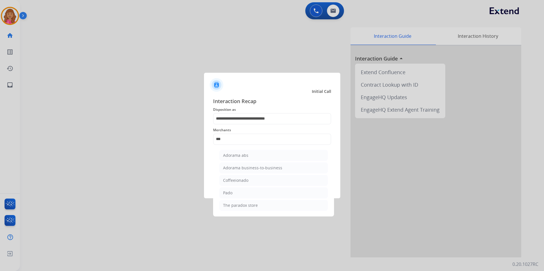
click at [284, 149] on ul "Adorama abs Adorama business-to-business Coffeeionado [PERSON_NAME] The paradox…" at bounding box center [274, 181] width 112 height 69
click at [278, 154] on li "Adorama abs" at bounding box center [273, 155] width 108 height 11
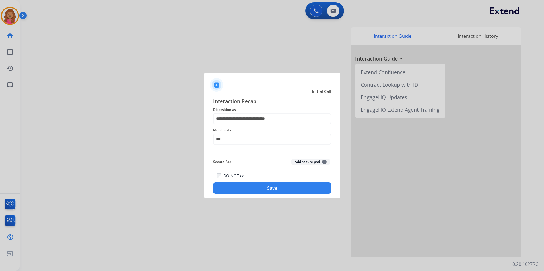
type input "**********"
click at [262, 194] on div "**********" at bounding box center [272, 146] width 136 height 106
click at [262, 189] on button "Save" at bounding box center [272, 188] width 118 height 11
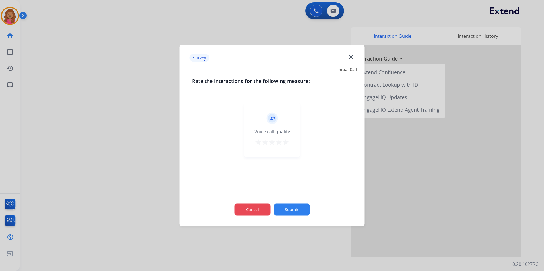
click at [261, 209] on button "Cancel" at bounding box center [252, 210] width 36 height 12
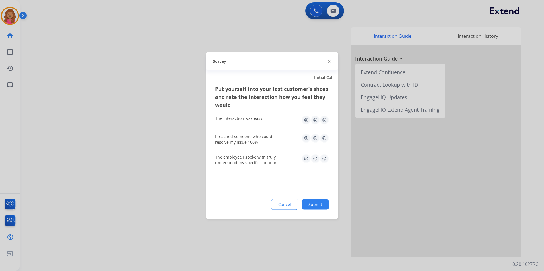
drag, startPoint x: 261, startPoint y: 209, endPoint x: 285, endPoint y: 205, distance: 24.1
click at [285, 205] on button "Cancel" at bounding box center [284, 204] width 27 height 11
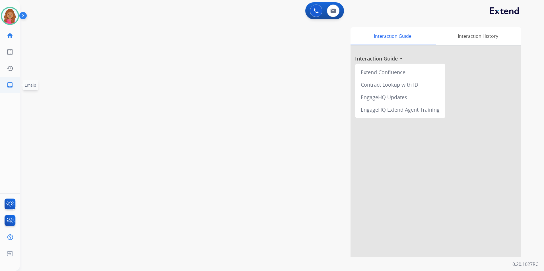
click at [11, 85] on mat-icon "inbox" at bounding box center [10, 85] width 7 height 7
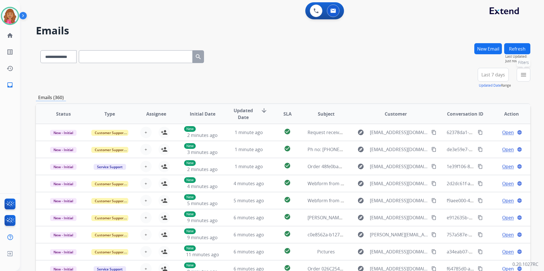
click at [526, 78] on mat-icon "menu" at bounding box center [523, 74] width 7 height 7
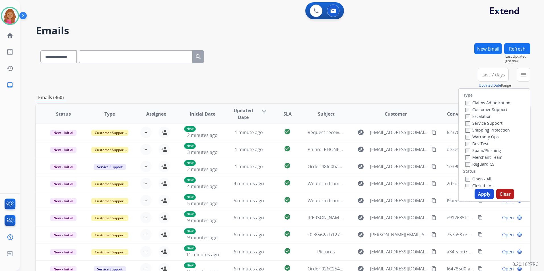
click at [484, 178] on label "Open - All" at bounding box center [479, 178] width 26 height 5
click at [482, 166] on label "Reguard CS" at bounding box center [480, 164] width 29 height 5
click at [489, 129] on label "Shipping Protection" at bounding box center [488, 129] width 44 height 5
click at [492, 110] on label "Customer Support" at bounding box center [487, 109] width 42 height 5
click at [481, 191] on button "Apply" at bounding box center [484, 194] width 19 height 10
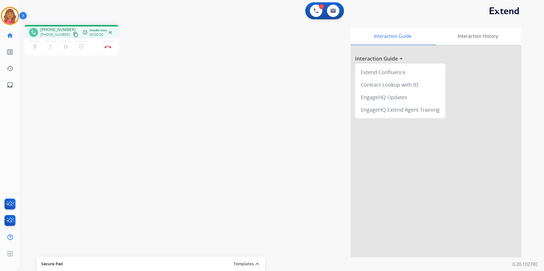
click at [73, 34] on mat-icon "content_copy" at bounding box center [75, 34] width 5 height 5
click at [110, 47] on img at bounding box center [107, 47] width 7 height 3
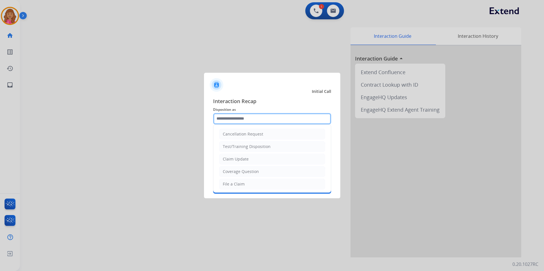
click at [279, 117] on input "text" at bounding box center [272, 118] width 118 height 11
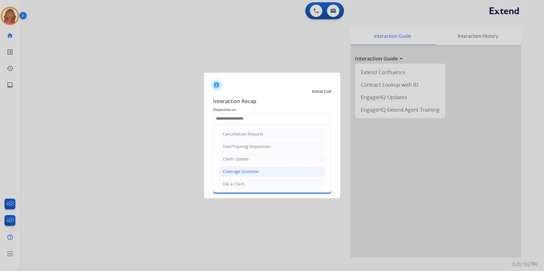
click at [248, 172] on div "Coverage Question" at bounding box center [241, 172] width 36 height 6
type input "**********"
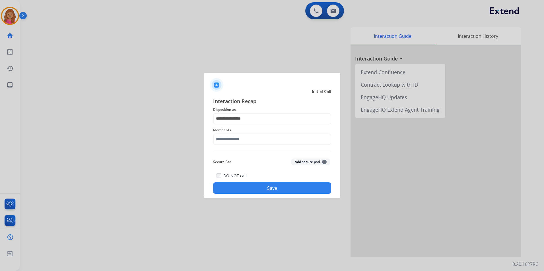
click at [248, 130] on span "Merchants" at bounding box center [272, 130] width 118 height 7
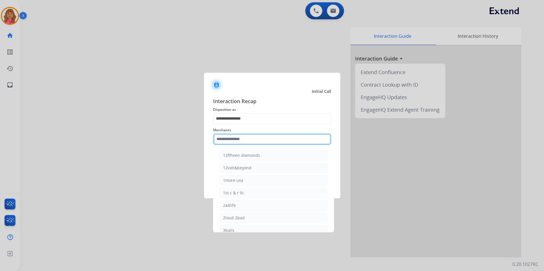
click at [242, 139] on input "text" at bounding box center [272, 139] width 118 height 11
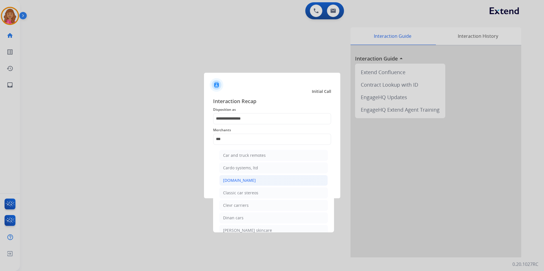
click at [232, 181] on div "[DOMAIN_NAME]" at bounding box center [239, 181] width 33 height 6
type input "**********"
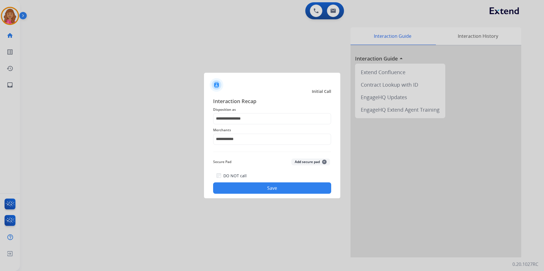
click at [234, 185] on button "Save" at bounding box center [272, 188] width 118 height 11
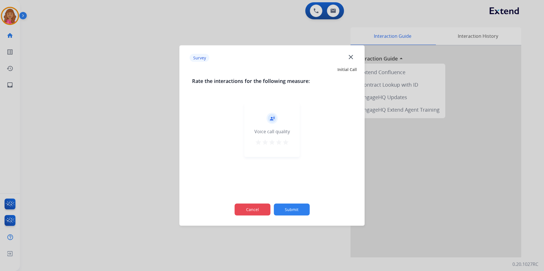
click at [260, 204] on div "Cancel Submit" at bounding box center [272, 210] width 160 height 26
click at [262, 205] on button "Cancel" at bounding box center [252, 210] width 36 height 12
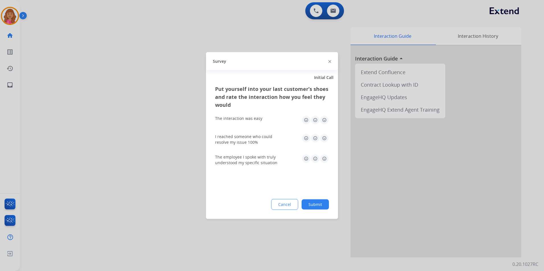
click at [281, 198] on div "Put yourself into your last customer’s shoes and rate the interaction how you f…" at bounding box center [272, 152] width 132 height 134
click at [284, 202] on button "Cancel" at bounding box center [285, 205] width 26 height 10
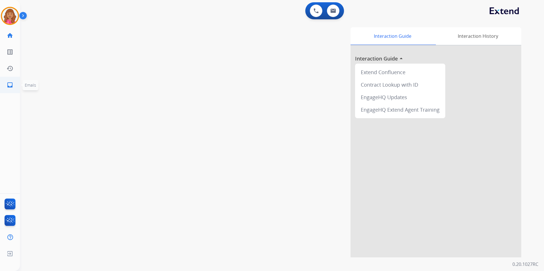
click at [13, 85] on mat-icon "inbox" at bounding box center [10, 85] width 7 height 7
select select "**********"
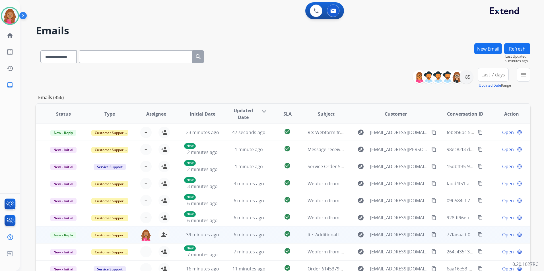
click at [504, 234] on span "Open" at bounding box center [508, 235] width 12 height 7
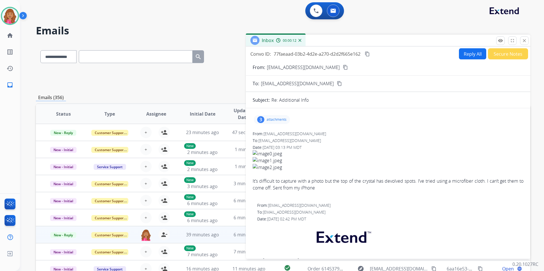
click at [261, 116] on div "3 attachments" at bounding box center [272, 119] width 36 height 9
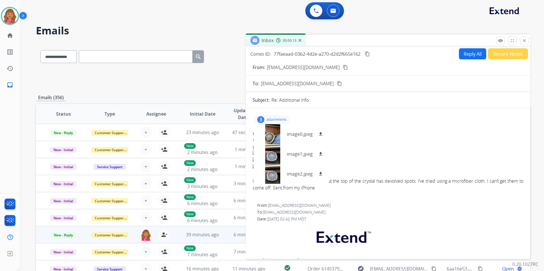
click at [520, 40] on div "remove_red_eye Logs fullscreen Expand close Close" at bounding box center [512, 40] width 32 height 9
click at [522, 41] on mat-icon "close" at bounding box center [524, 40] width 5 height 5
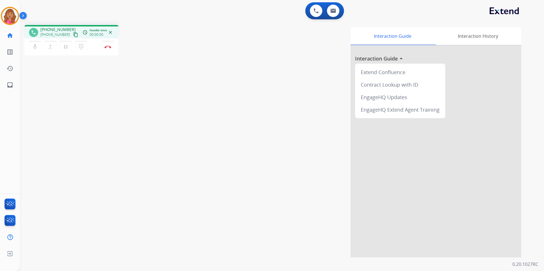
click at [73, 33] on mat-icon "content_copy" at bounding box center [75, 34] width 5 height 5
click at [111, 45] on button "Disconnect" at bounding box center [108, 47] width 12 height 12
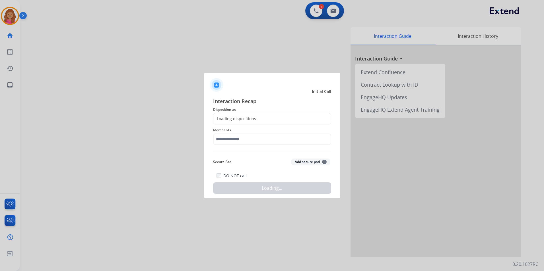
click at [243, 104] on span "Interaction Recap" at bounding box center [272, 101] width 118 height 9
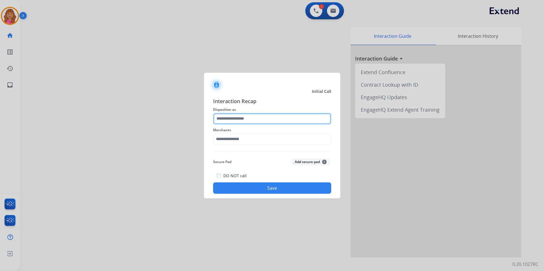
click at [256, 119] on input "text" at bounding box center [272, 118] width 118 height 11
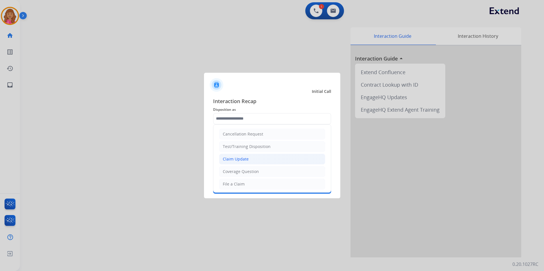
click at [234, 160] on div "Claim Update" at bounding box center [236, 160] width 26 height 6
type input "**********"
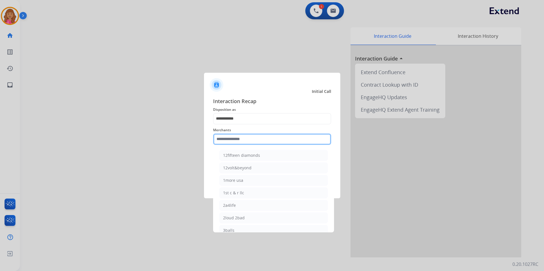
click at [239, 134] on input "text" at bounding box center [272, 139] width 118 height 11
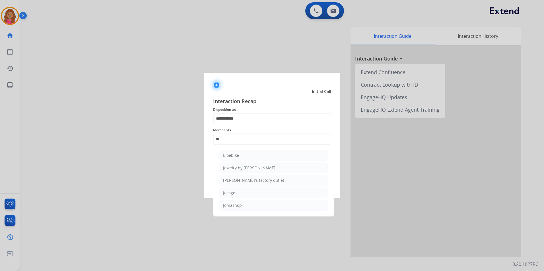
click at [238, 202] on li "Jomashop" at bounding box center [273, 205] width 108 height 11
type input "********"
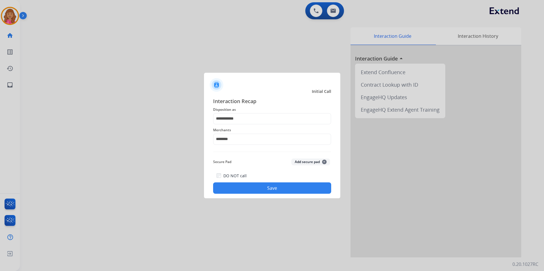
click at [238, 193] on button "Save" at bounding box center [272, 188] width 118 height 11
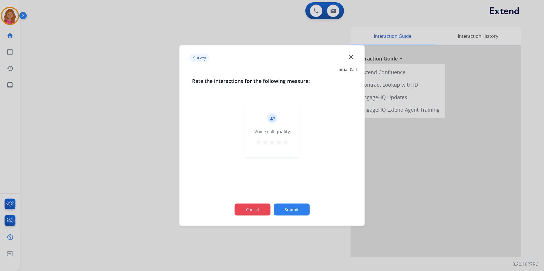
click at [254, 214] on button "Cancel" at bounding box center [252, 210] width 36 height 12
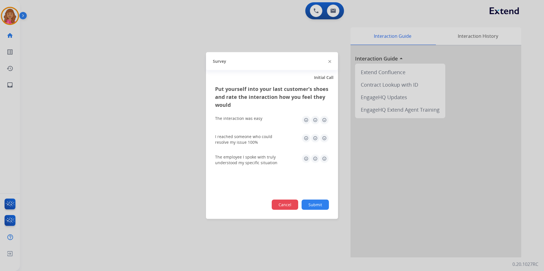
click at [291, 206] on button "Cancel" at bounding box center [285, 205] width 26 height 10
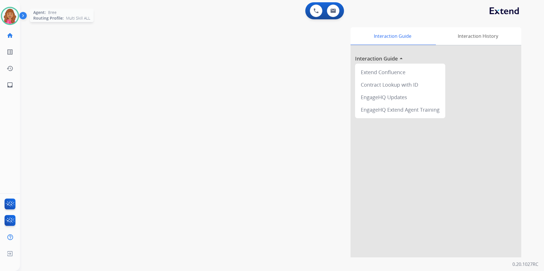
click at [13, 18] on img at bounding box center [10, 16] width 16 height 16
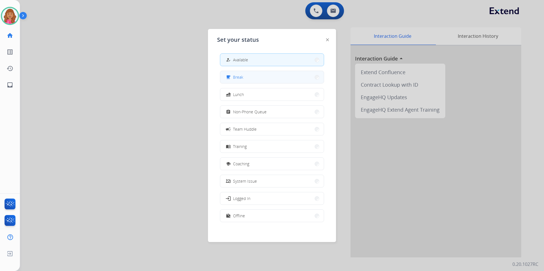
click at [246, 77] on button "free_breakfast Break" at bounding box center [272, 77] width 104 height 12
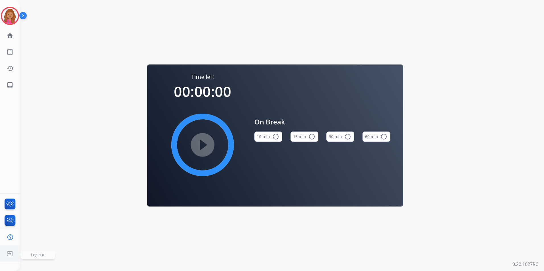
click at [9, 251] on img at bounding box center [10, 254] width 10 height 11
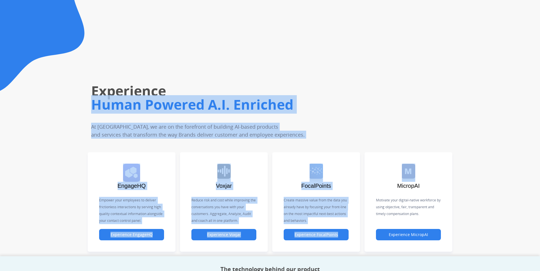
drag, startPoint x: 540, startPoint y: 115, endPoint x: 545, endPoint y: 52, distance: 63.1
click at [540, 52] on html "Experience Human Powered A.I. Enriched At Untangl, we are on the forefront of b…" at bounding box center [270, 135] width 540 height 271
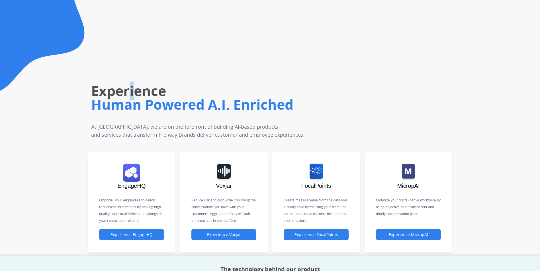
drag, startPoint x: 130, startPoint y: 25, endPoint x: 133, endPoint y: 23, distance: 3.6
click at [133, 23] on div "Experience Human Powered A.I. Enriched At Untangl, we are on the forefront of b…" at bounding box center [224, 81] width 313 height 116
